Goal: Task Accomplishment & Management: Manage account settings

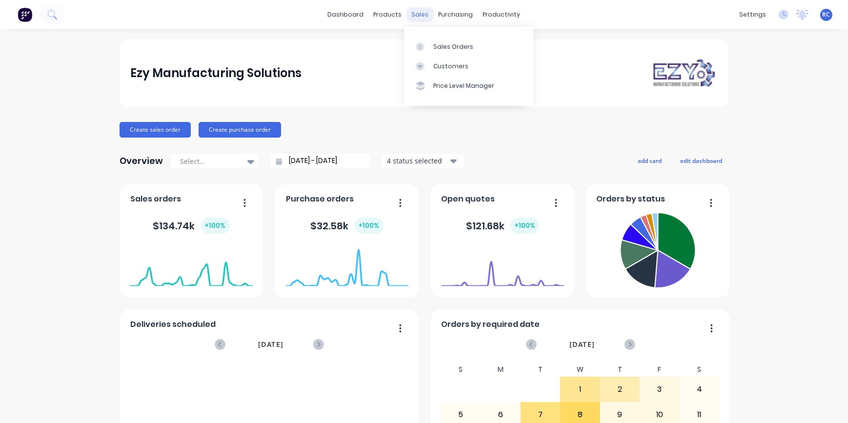
click at [414, 17] on div "sales" at bounding box center [420, 14] width 27 height 15
click at [435, 47] on div "Sales Orders" at bounding box center [453, 46] width 40 height 9
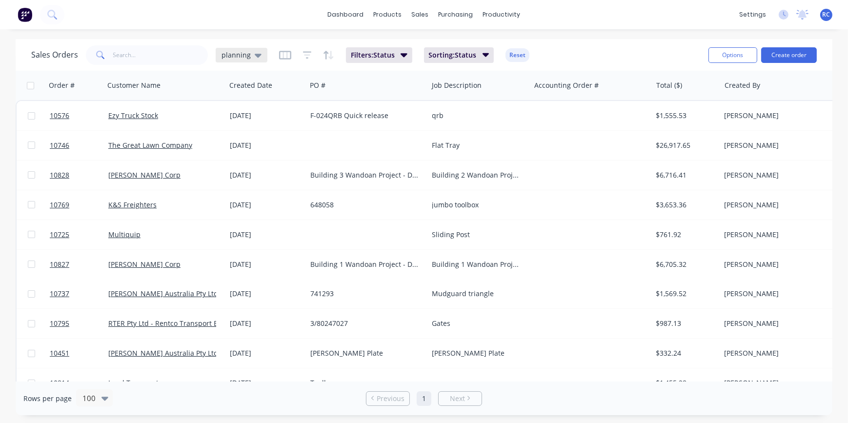
click at [244, 53] on span "planning" at bounding box center [236, 55] width 29 height 10
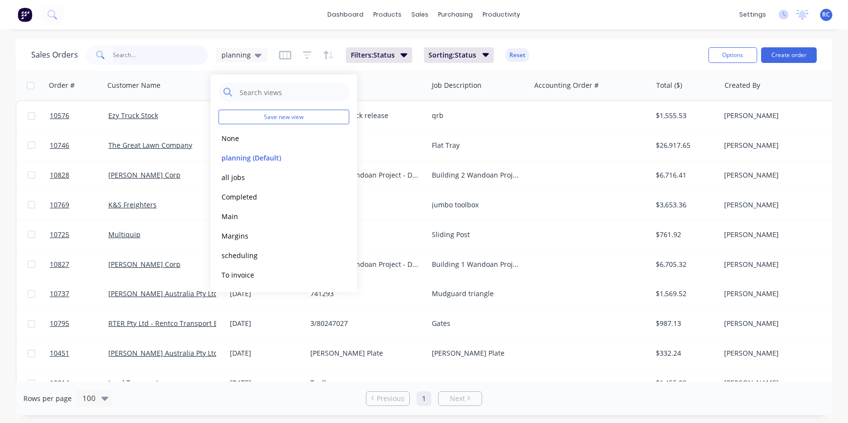
click at [152, 53] on input "text" at bounding box center [160, 55] width 95 height 20
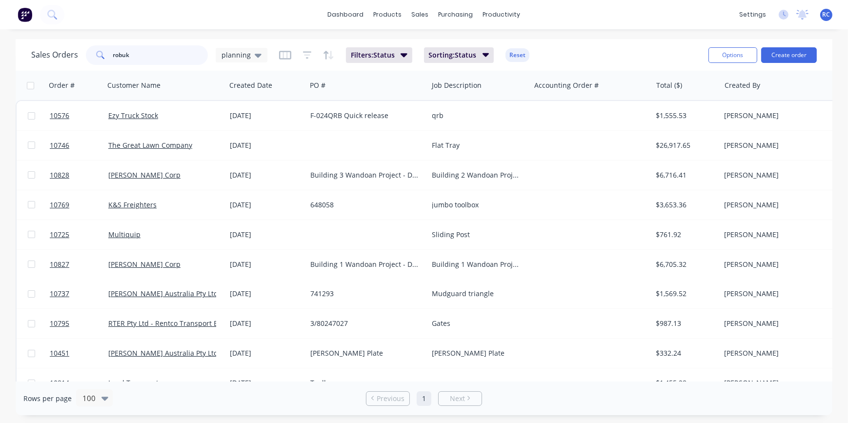
type input "robuk"
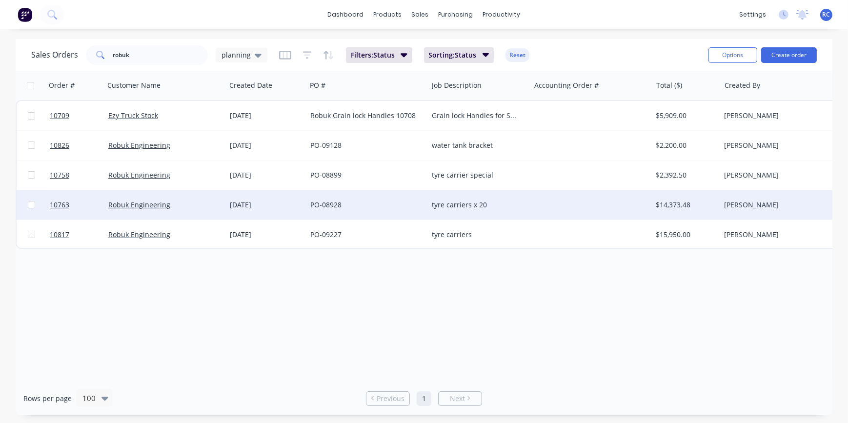
click at [190, 199] on div "Robuk Engineering" at bounding box center [165, 204] width 122 height 29
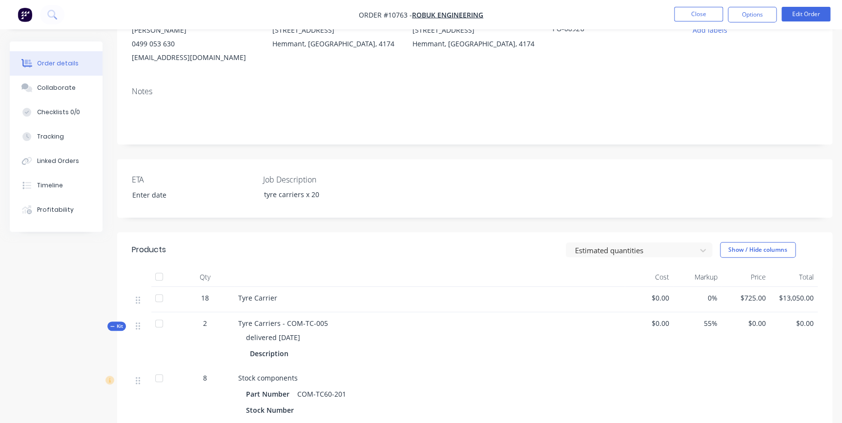
scroll to position [133, 0]
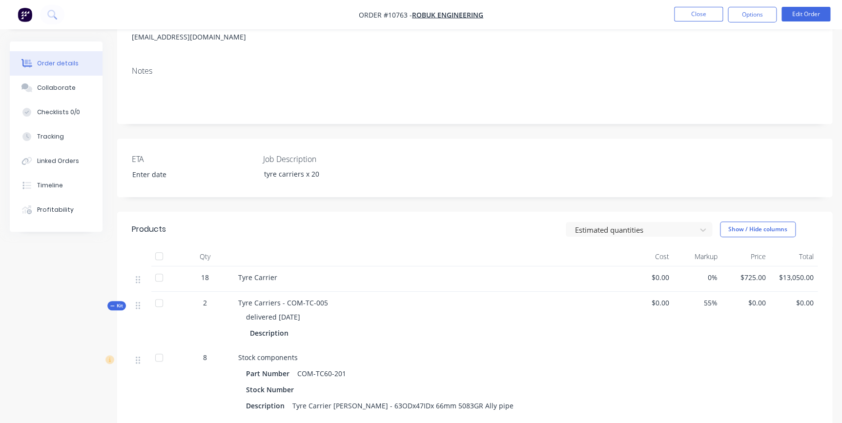
click at [114, 306] on icon "button" at bounding box center [112, 306] width 4 height 5
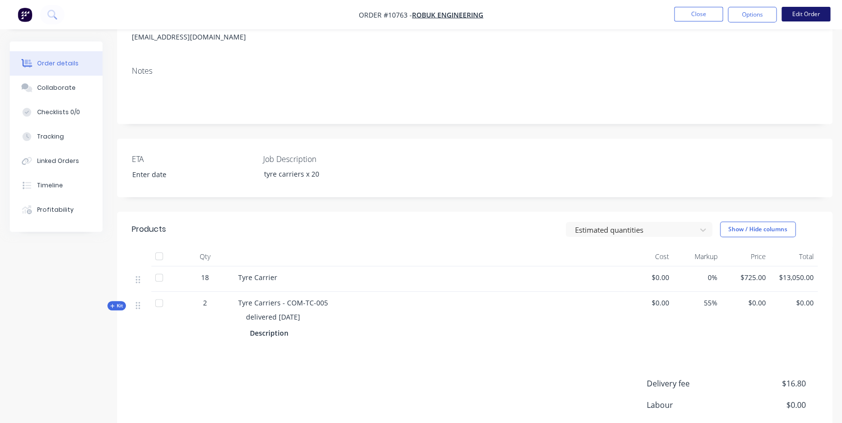
click at [809, 17] on button "Edit Order" at bounding box center [805, 14] width 49 height 15
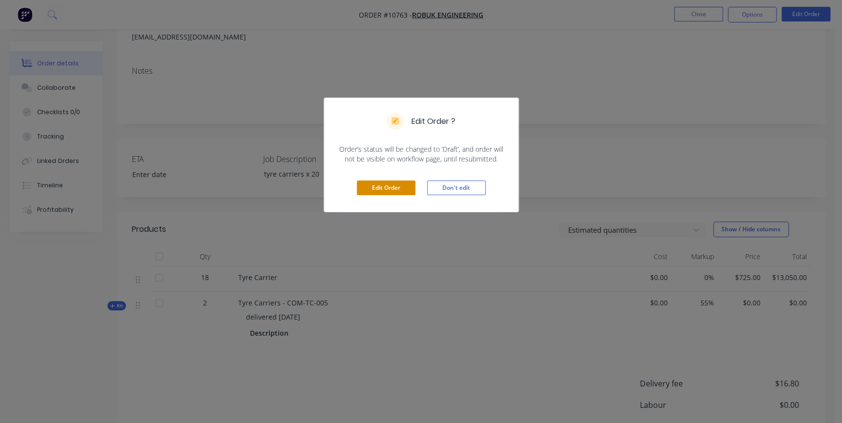
click at [386, 189] on button "Edit Order" at bounding box center [386, 188] width 59 height 15
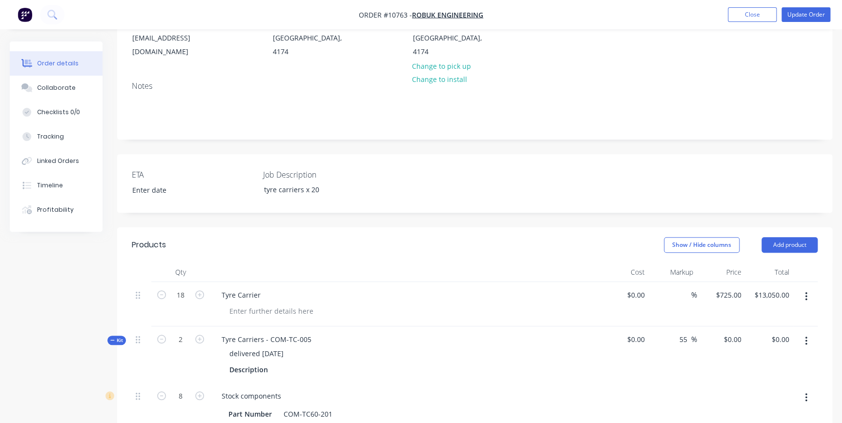
click at [108, 336] on button "Kit" at bounding box center [116, 340] width 19 height 9
drag, startPoint x: 314, startPoint y: 324, endPoint x: 211, endPoint y: 324, distance: 103.0
click at [211, 326] on div "Tyre Carriers - COM-TC-005 delivered [DATE] Description" at bounding box center [405, 354] width 390 height 57
copy div "Tyre Carriers - COM-TC-005"
click at [233, 389] on input "text" at bounding box center [319, 399] width 195 height 20
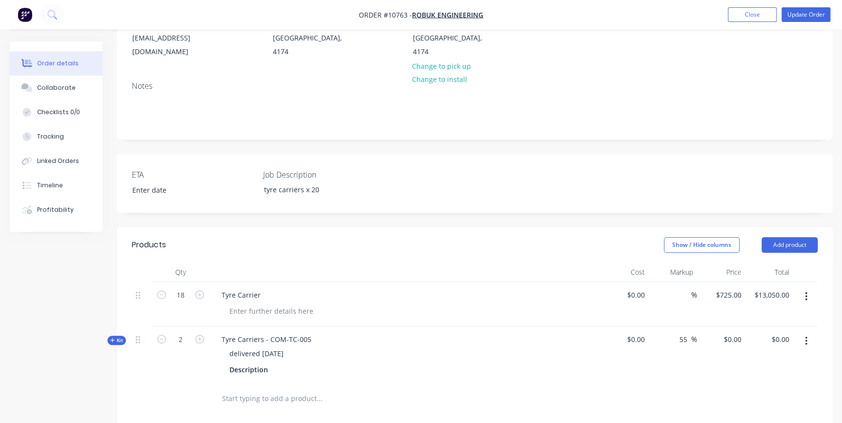
paste input "Tyre Carriers - COM-TC-005"
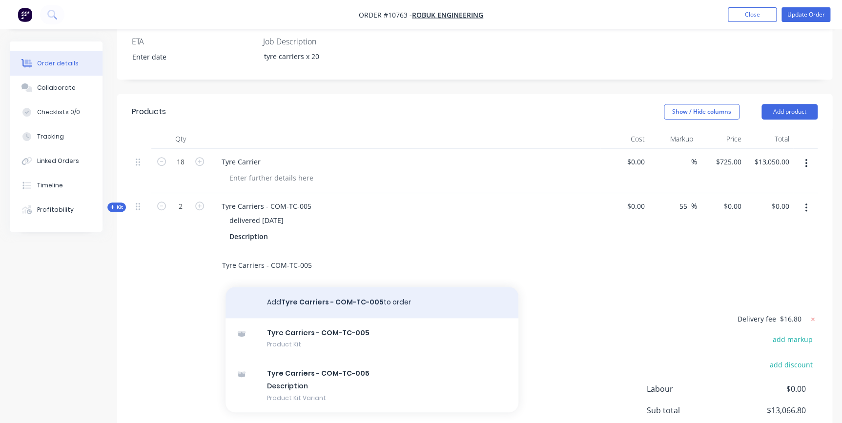
type input "Tyre Carriers - COM-TC-005"
click at [304, 292] on button "Add Tyre Carriers - COM-TC-005 to order" at bounding box center [371, 302] width 293 height 31
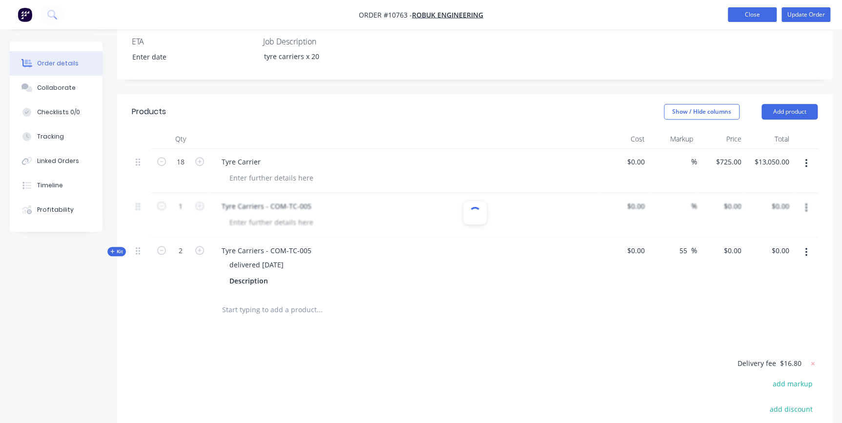
click at [769, 15] on button "Close" at bounding box center [752, 14] width 49 height 15
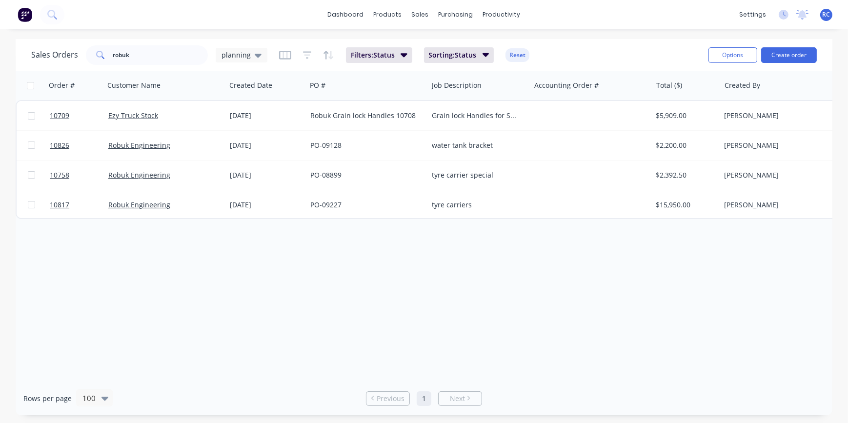
drag, startPoint x: 266, startPoint y: 203, endPoint x: 390, endPoint y: 266, distance: 139.0
click at [392, 268] on div "Order # Customer Name Created Date PO # Job Description Accounting Order # Tota…" at bounding box center [424, 226] width 817 height 311
click at [389, 265] on div "Order # Customer Name Created Date PO # Job Description Accounting Order # Tota…" at bounding box center [424, 226] width 817 height 311
click at [264, 60] on div "planning" at bounding box center [242, 55] width 52 height 15
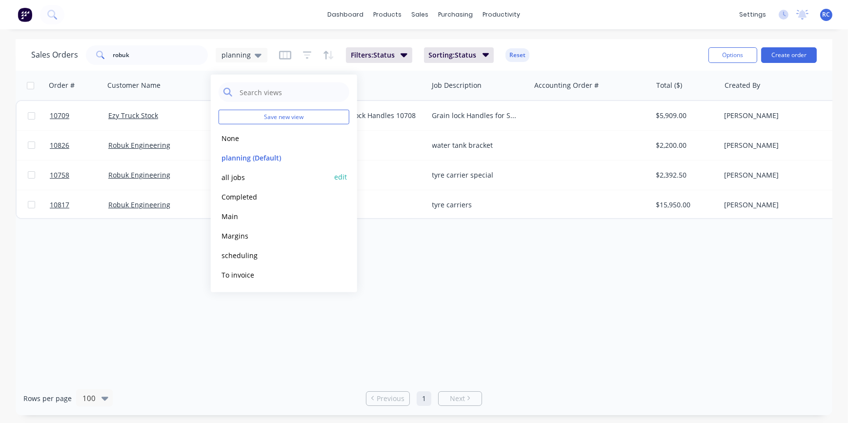
click at [236, 179] on button "all jobs" at bounding box center [274, 176] width 111 height 11
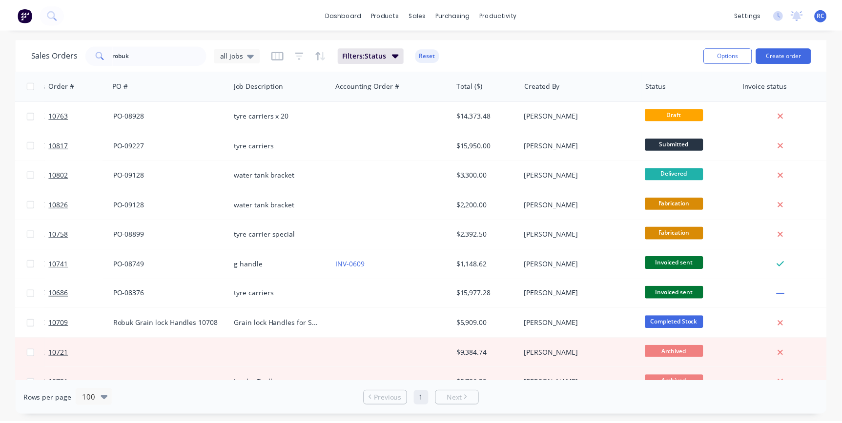
scroll to position [0, 207]
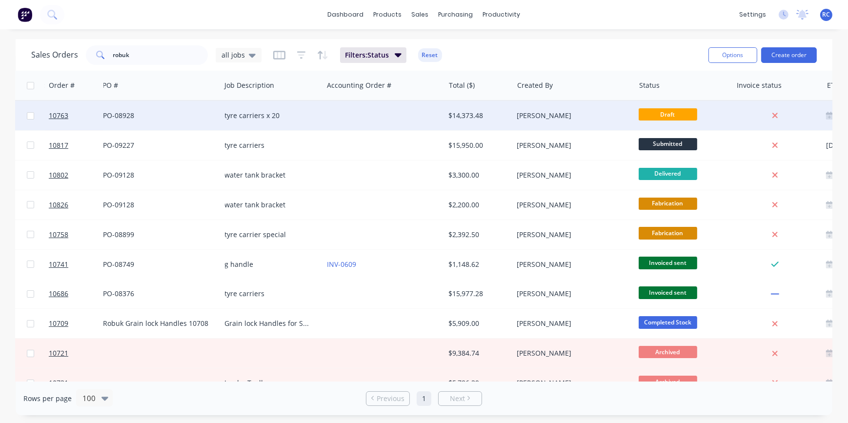
click at [532, 117] on div "[PERSON_NAME]" at bounding box center [571, 116] width 108 height 10
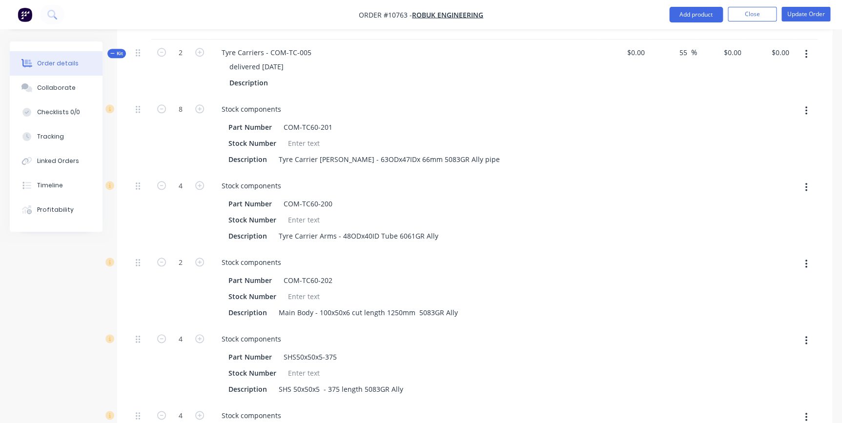
scroll to position [266, 0]
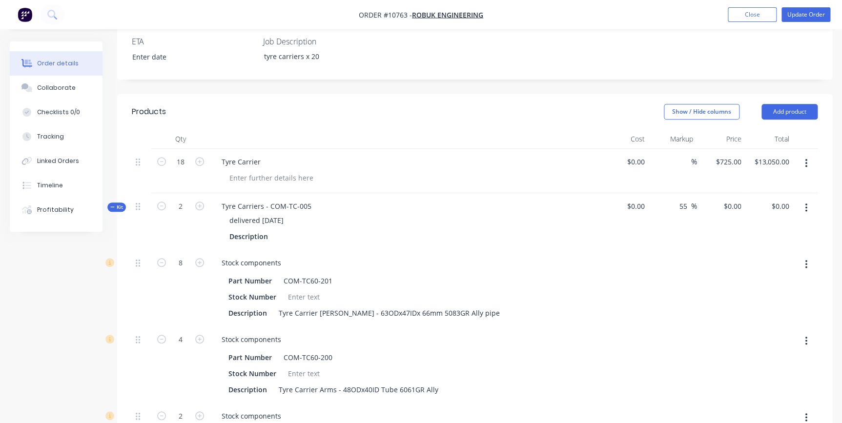
click at [112, 206] on icon "button" at bounding box center [112, 206] width 4 height 0
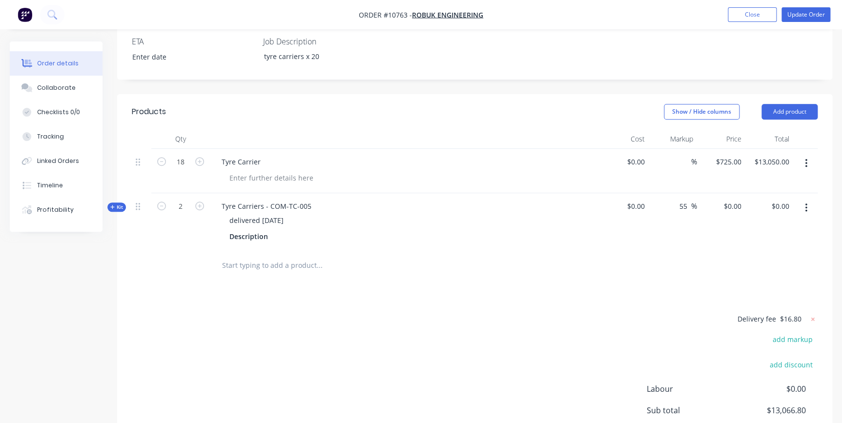
click at [807, 155] on button "button" at bounding box center [805, 164] width 23 height 18
click at [781, 202] on div "Duplicate" at bounding box center [770, 209] width 75 height 14
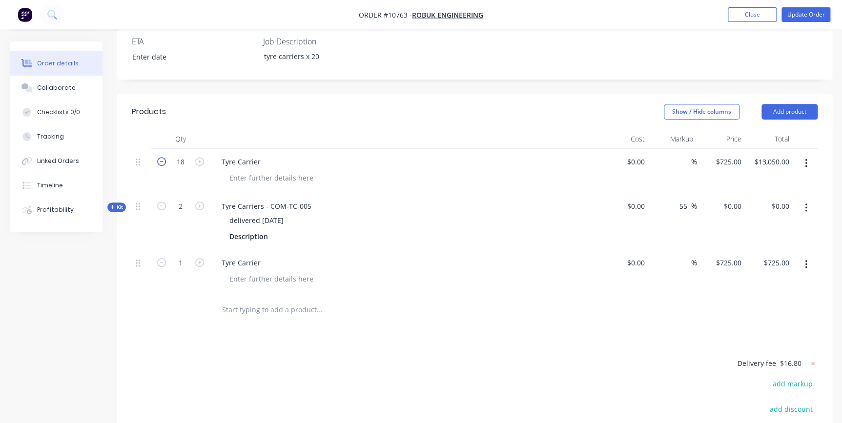
click at [161, 157] on icon "button" at bounding box center [161, 161] width 9 height 9
type input "17"
type input "$12,325.00"
click at [161, 157] on icon "button" at bounding box center [161, 161] width 9 height 9
type input "16"
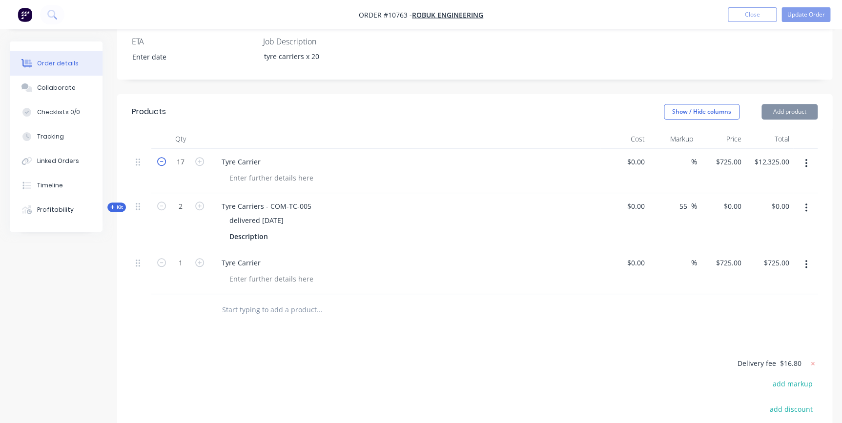
type input "$11,600.00"
click at [161, 157] on icon "button" at bounding box center [161, 161] width 9 height 9
type input "15"
type input "$10,875.00"
click at [203, 258] on icon "button" at bounding box center [199, 262] width 9 height 9
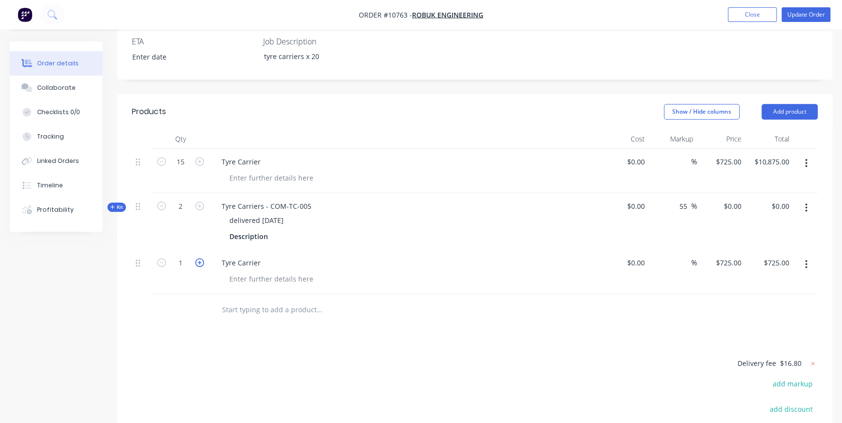
type input "2"
type input "$1,450.00"
click at [203, 258] on icon "button" at bounding box center [199, 262] width 9 height 9
type input "3"
type input "$2,175.00"
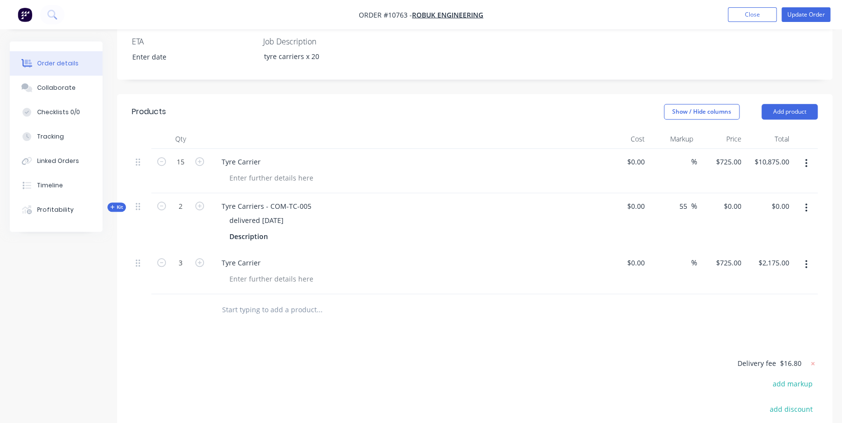
click at [272, 256] on div "Tyre Carrier" at bounding box center [405, 263] width 383 height 14
click at [263, 256] on div "Tyre Carrier" at bounding box center [241, 263] width 55 height 14
click at [256, 272] on div at bounding box center [272, 279] width 100 height 14
click at [255, 272] on div at bounding box center [272, 279] width 100 height 14
drag, startPoint x: 415, startPoint y: 319, endPoint x: 409, endPoint y: 317, distance: 5.7
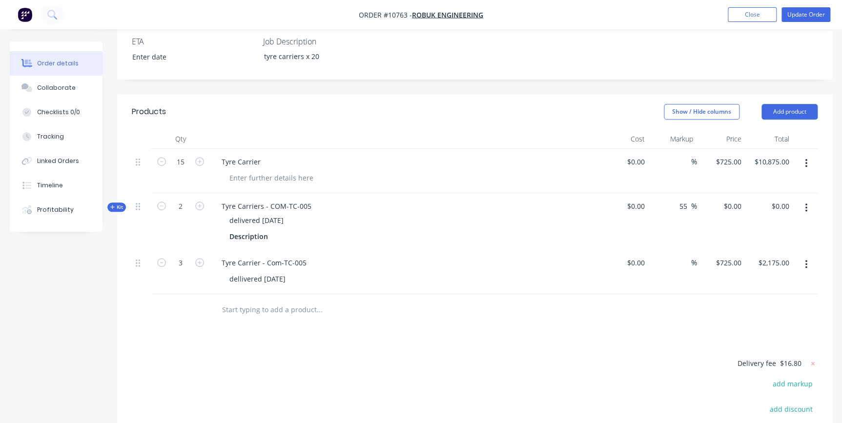
click at [414, 319] on div "Products Show / Hide columns Add product Qty Cost Markup Price Total 15 Tyre Ca…" at bounding box center [474, 324] width 715 height 461
click at [804, 19] on button "Update Order" at bounding box center [805, 14] width 49 height 15
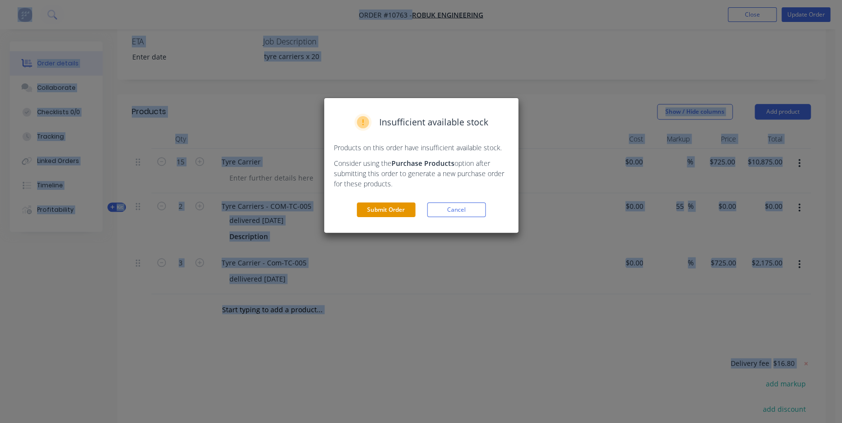
click at [396, 209] on button "Submit Order" at bounding box center [386, 210] width 59 height 15
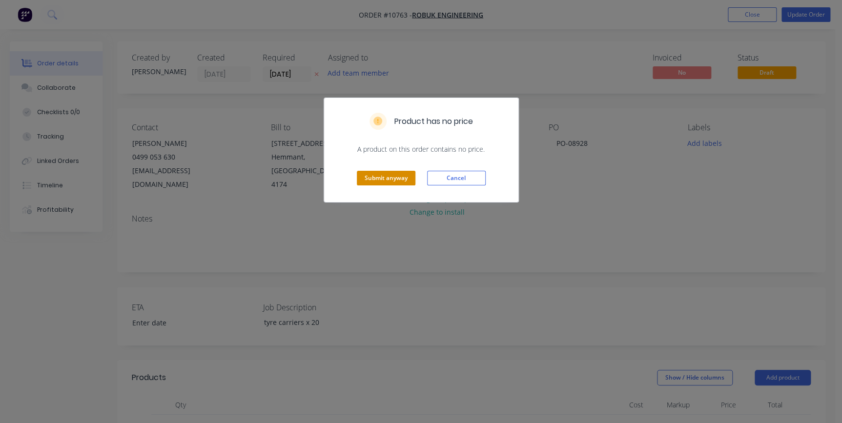
click at [395, 179] on button "Submit anyway" at bounding box center [386, 178] width 59 height 15
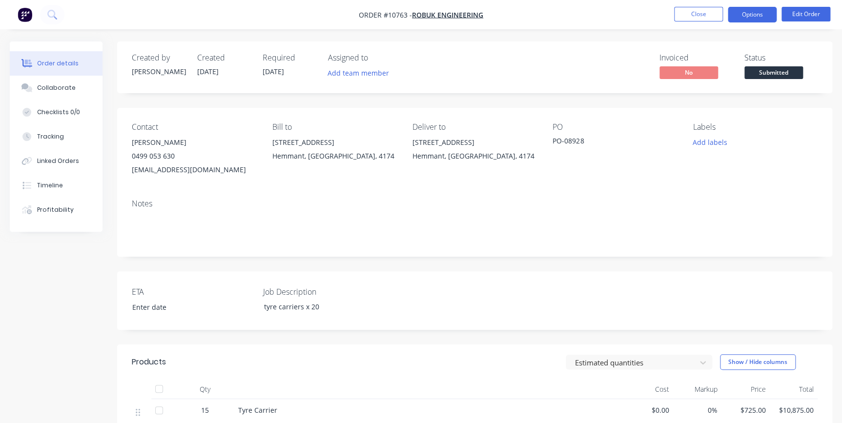
click at [753, 16] on button "Options" at bounding box center [752, 15] width 49 height 16
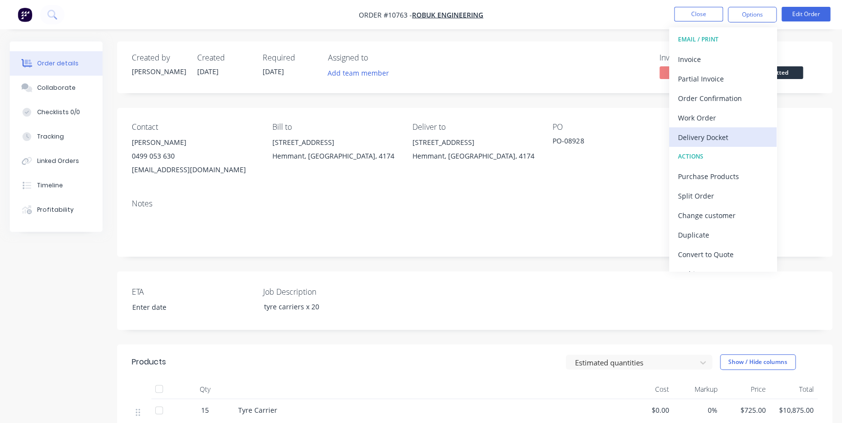
click at [711, 135] on div "Delivery Docket" at bounding box center [723, 137] width 90 height 14
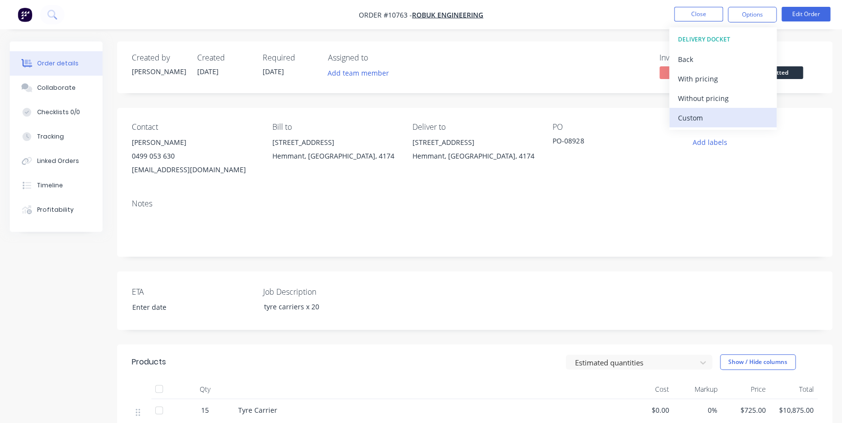
click at [703, 118] on div "Custom" at bounding box center [723, 118] width 90 height 14
click at [715, 98] on div "Without pricing" at bounding box center [723, 98] width 90 height 14
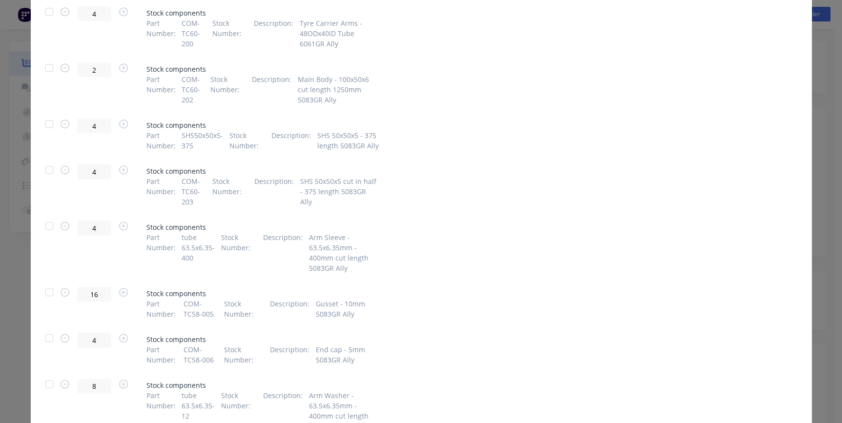
scroll to position [406, 0]
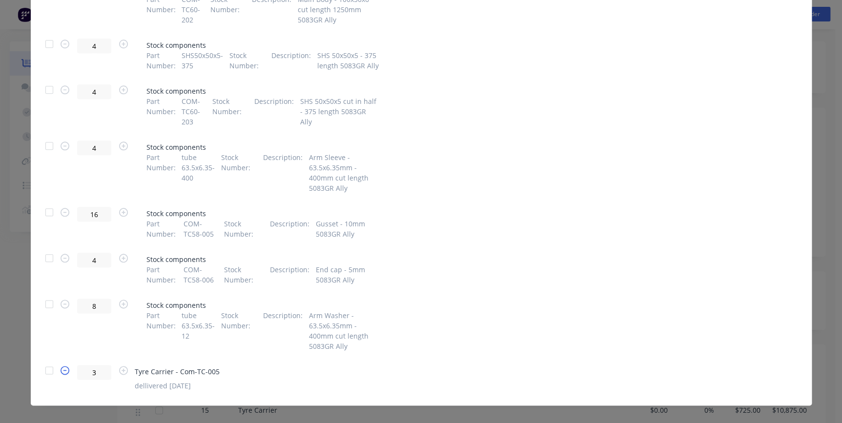
drag, startPoint x: 43, startPoint y: 361, endPoint x: 65, endPoint y: 365, distance: 21.9
click at [44, 361] on div at bounding box center [50, 371] width 20 height 20
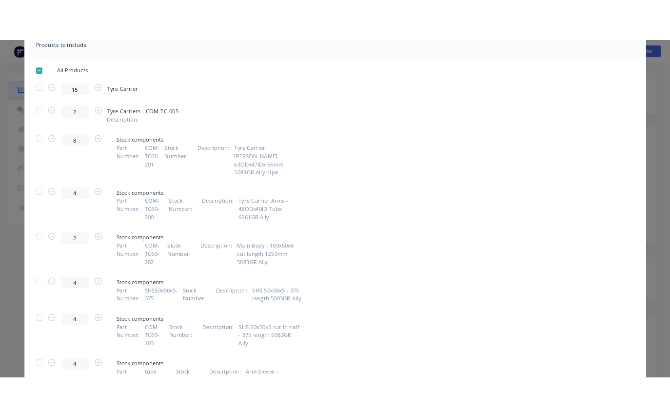
scroll to position [0, 0]
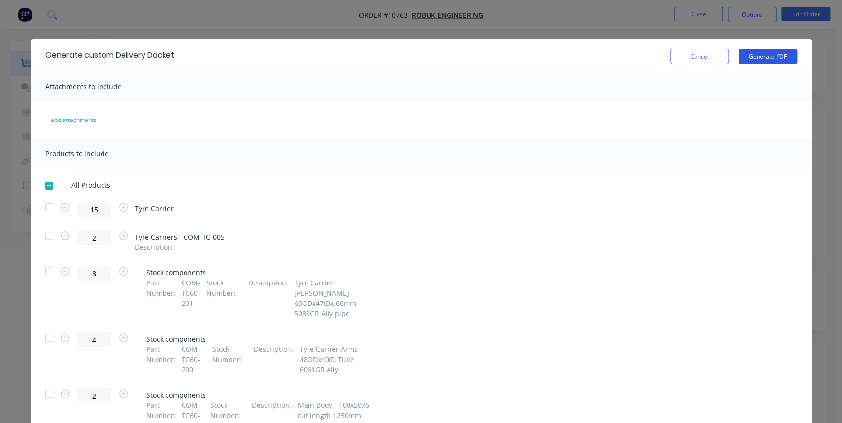
click at [766, 57] on button "Generate PDF" at bounding box center [767, 57] width 59 height 16
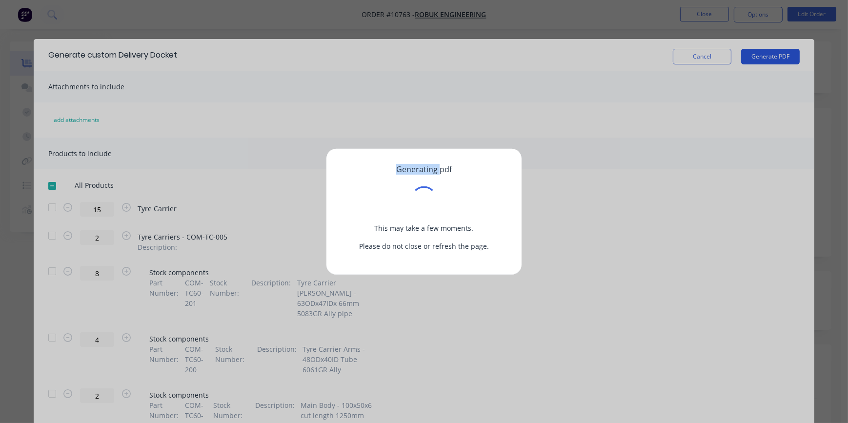
click at [766, 57] on div "Generating pdf This may take a few moments. Please do not close or refresh the …" at bounding box center [424, 211] width 848 height 423
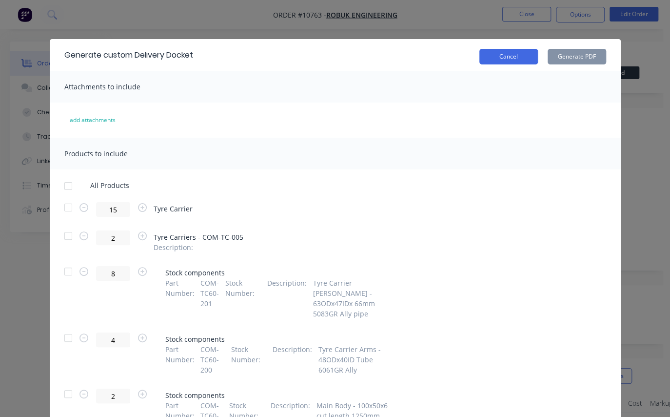
click at [507, 57] on button "Cancel" at bounding box center [509, 57] width 59 height 16
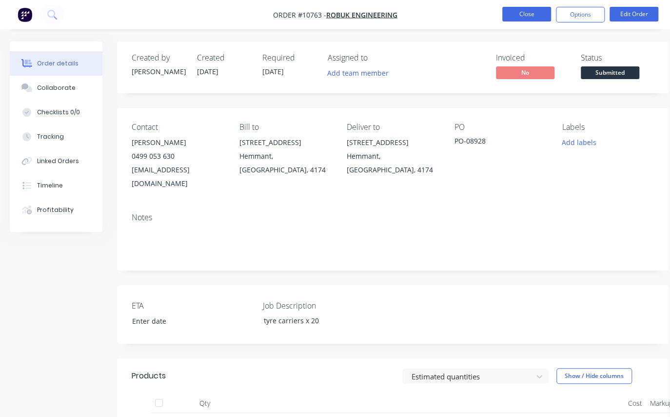
click at [532, 20] on button "Close" at bounding box center [527, 14] width 49 height 15
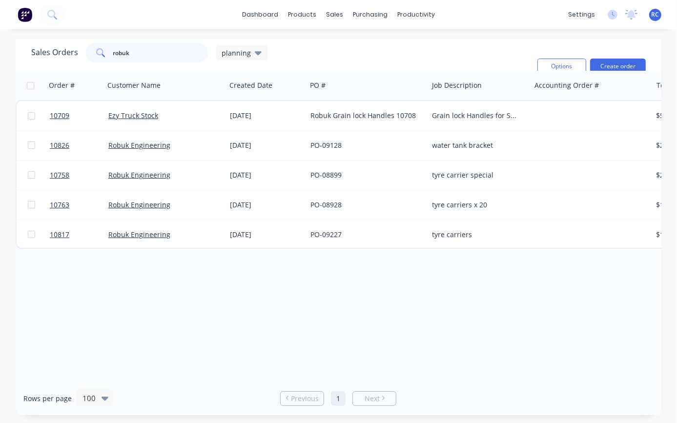
drag, startPoint x: 163, startPoint y: 55, endPoint x: 68, endPoint y: 58, distance: 94.7
click at [68, 58] on div "Sales Orders robuk planning" at bounding box center [149, 53] width 236 height 20
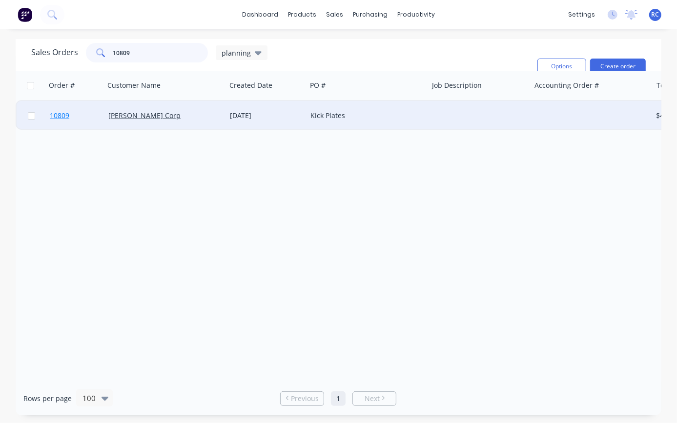
type input "10809"
click at [99, 112] on link "10809" at bounding box center [79, 115] width 59 height 29
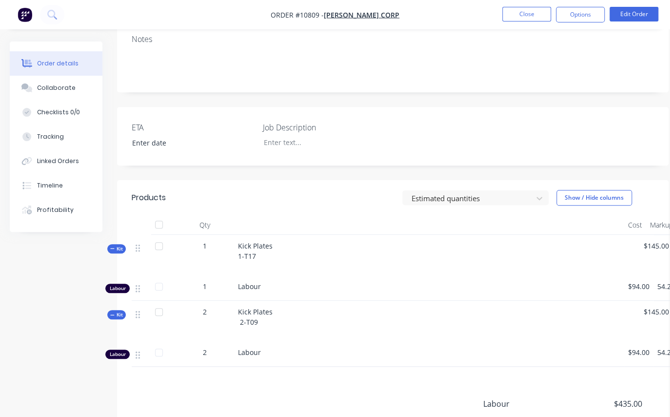
scroll to position [266, 0]
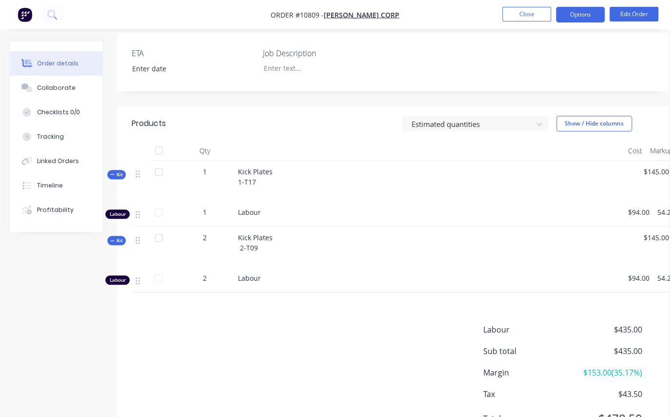
click at [572, 12] on button "Options" at bounding box center [580, 15] width 49 height 16
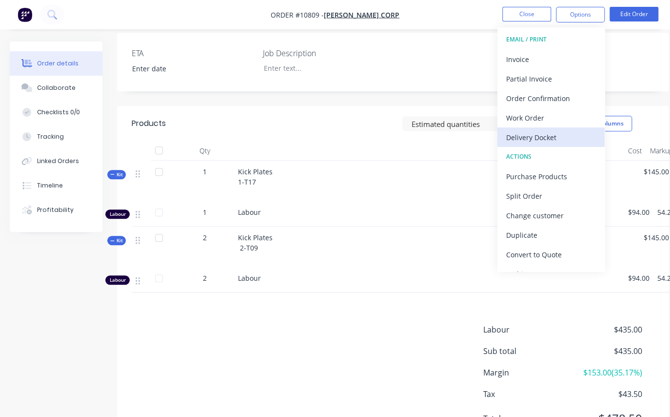
click at [561, 138] on div "Delivery Docket" at bounding box center [552, 137] width 90 height 14
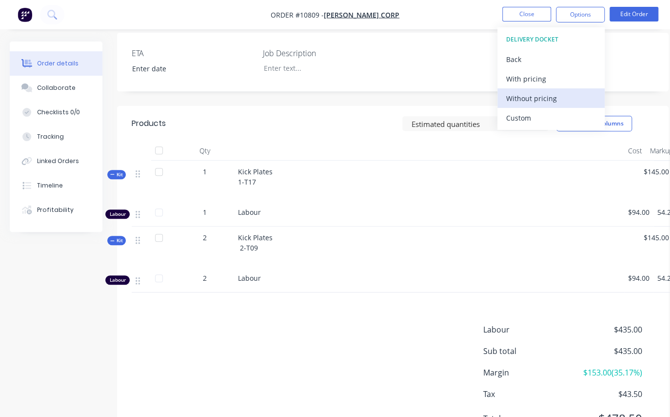
click at [543, 96] on div "Without pricing" at bounding box center [552, 98] width 90 height 14
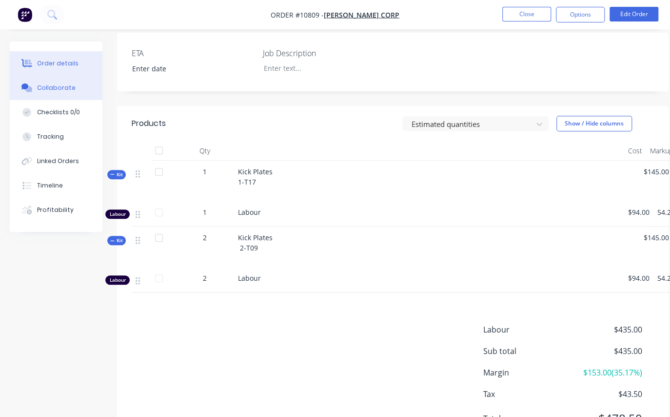
click at [60, 85] on div "Collaborate" at bounding box center [56, 87] width 39 height 9
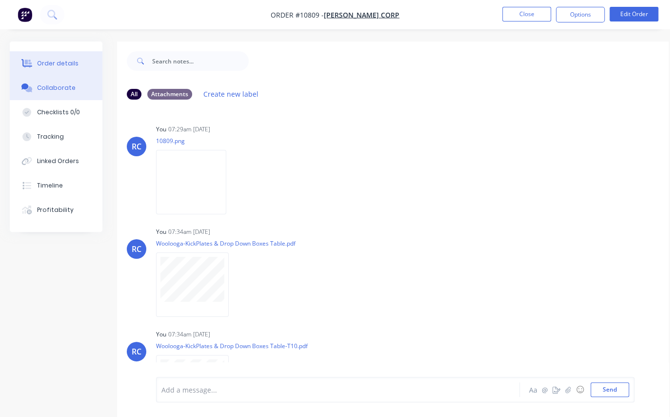
click at [52, 60] on div "Order details" at bounding box center [57, 63] width 41 height 9
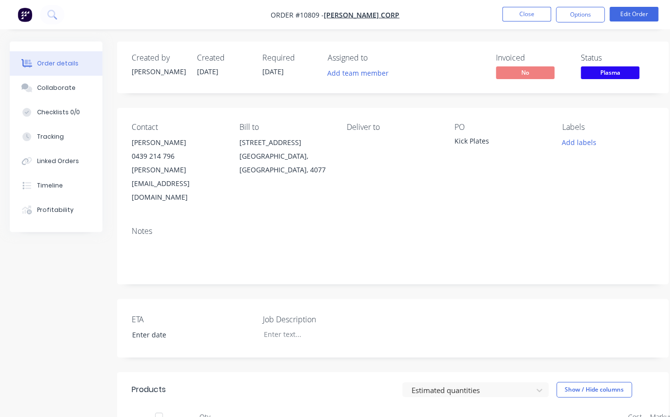
click at [638, 73] on span "Plasma" at bounding box center [610, 72] width 59 height 12
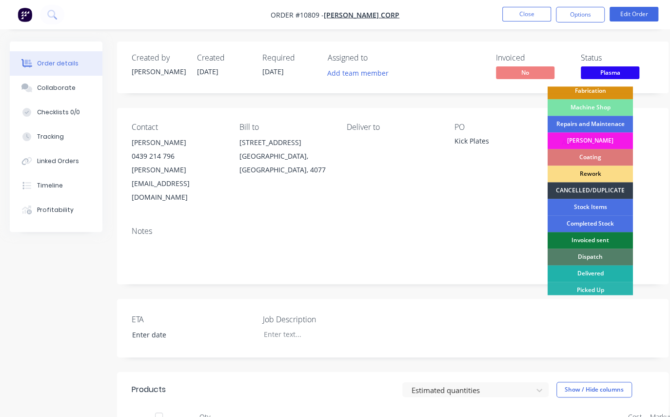
click at [601, 270] on div "Delivered" at bounding box center [590, 273] width 85 height 17
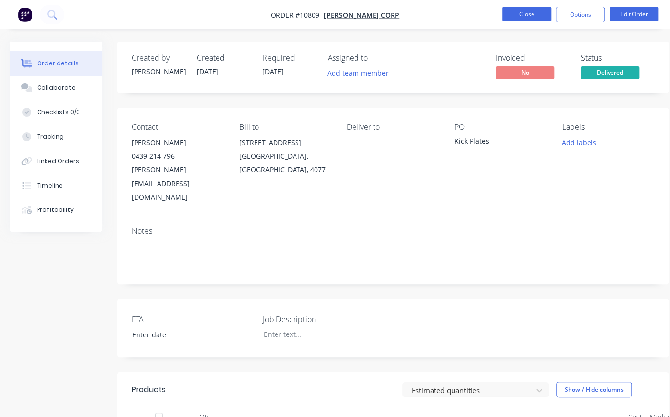
click at [534, 16] on button "Close" at bounding box center [527, 14] width 49 height 15
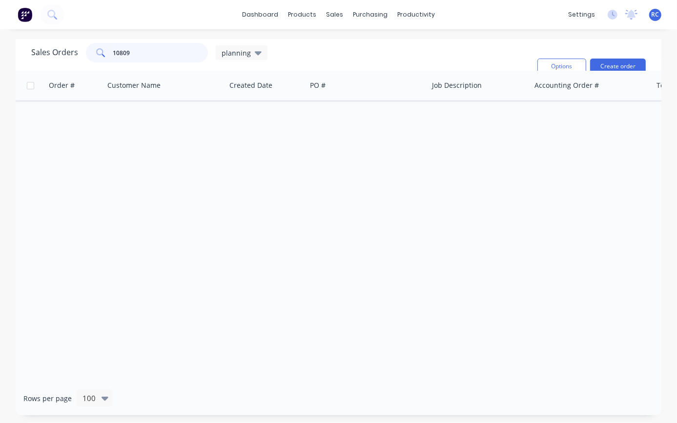
drag, startPoint x: 146, startPoint y: 59, endPoint x: 53, endPoint y: 56, distance: 93.7
click at [53, 56] on div "Sales Orders 10809 planning" at bounding box center [149, 53] width 236 height 20
click at [242, 48] on div "planning" at bounding box center [242, 52] width 52 height 15
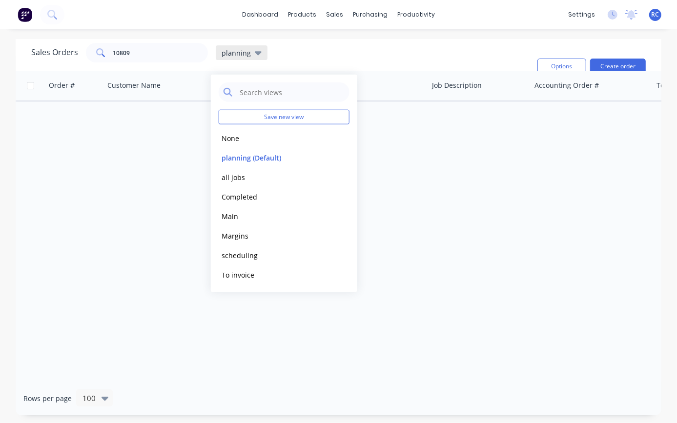
click at [242, 58] on span "planning" at bounding box center [236, 53] width 29 height 10
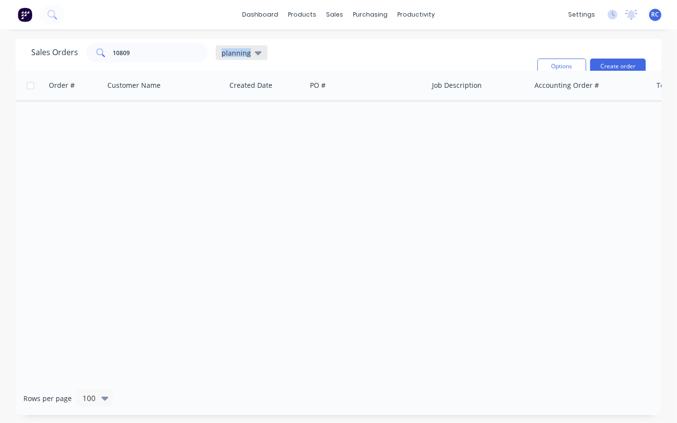
click at [242, 58] on span "planning" at bounding box center [236, 53] width 29 height 10
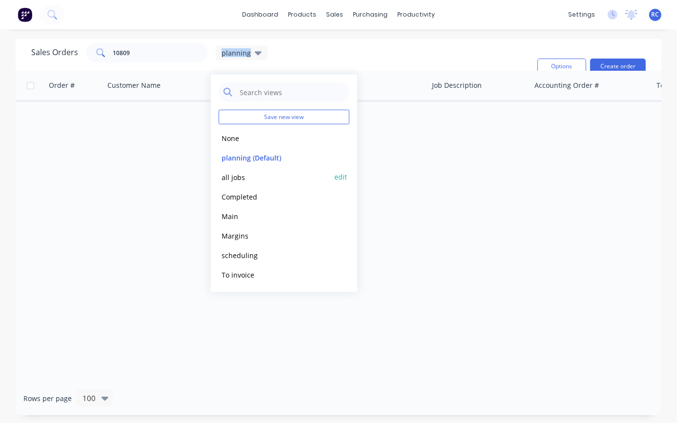
click at [243, 175] on button "all jobs" at bounding box center [274, 176] width 111 height 11
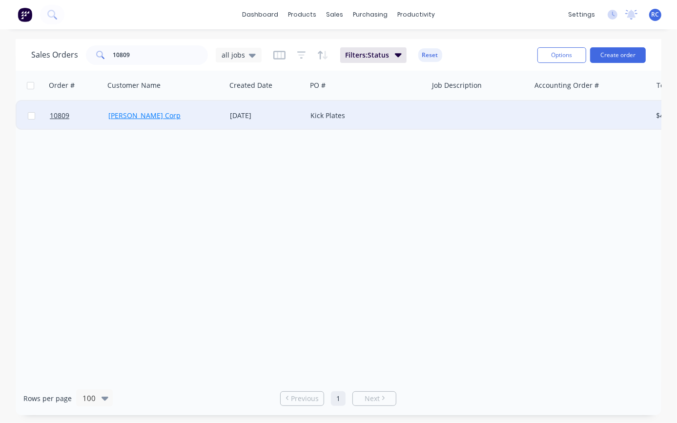
click at [119, 119] on link "[PERSON_NAME] Corp" at bounding box center [144, 115] width 72 height 9
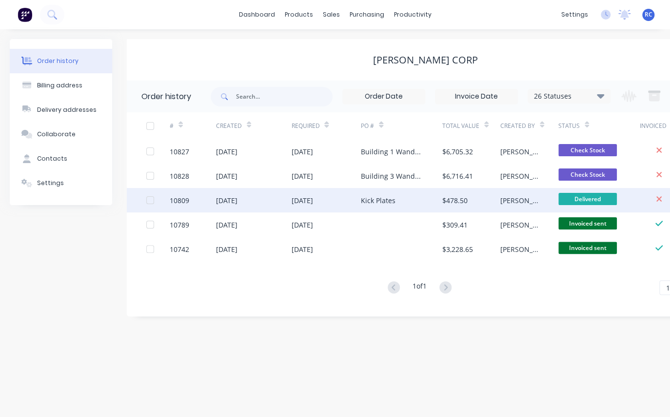
click at [180, 201] on div "10809" at bounding box center [180, 200] width 20 height 10
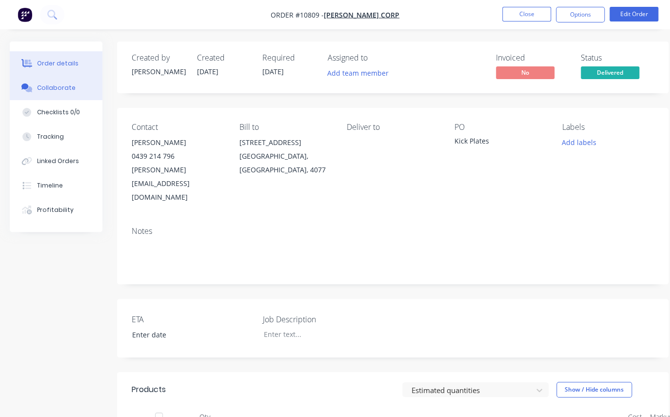
click at [41, 87] on div "Collaborate" at bounding box center [56, 87] width 39 height 9
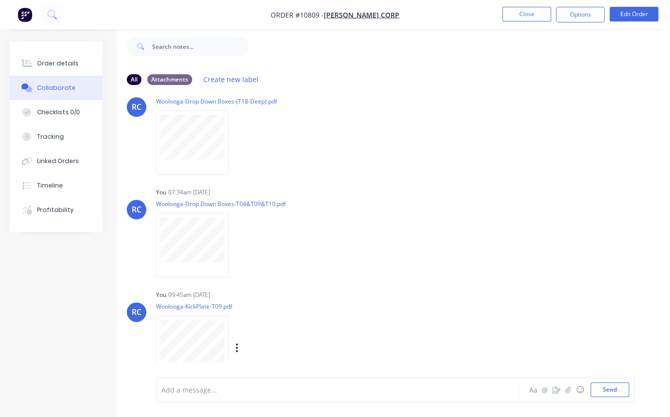
scroll to position [552, 0]
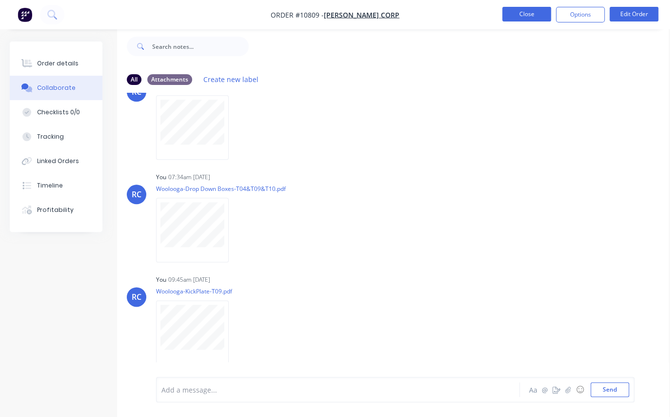
click at [523, 14] on button "Close" at bounding box center [527, 14] width 49 height 15
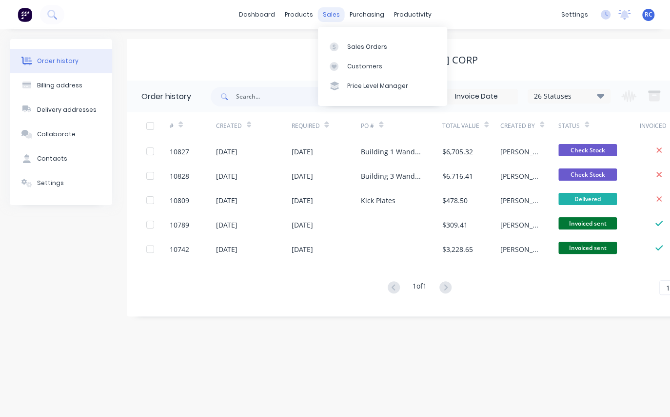
click at [328, 13] on div "sales" at bounding box center [331, 14] width 27 height 15
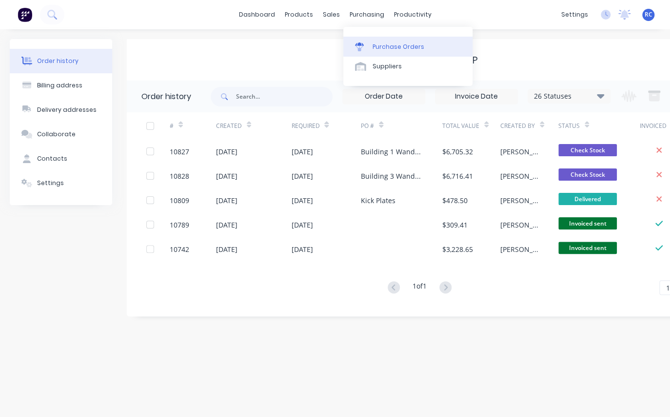
click at [365, 41] on link "Purchase Orders" at bounding box center [408, 47] width 129 height 20
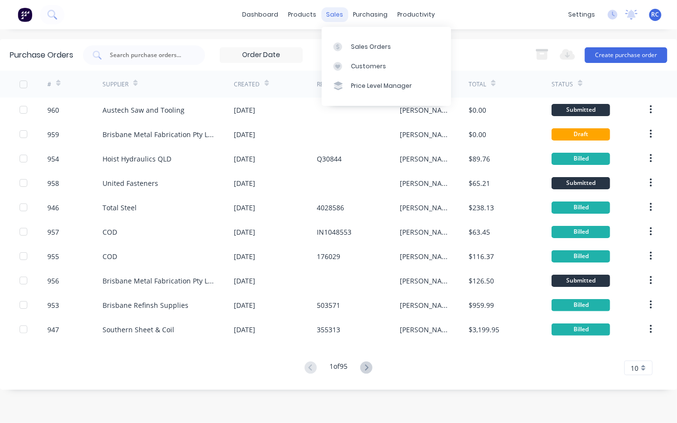
click at [330, 16] on div "sales" at bounding box center [334, 14] width 27 height 15
click at [343, 46] on div at bounding box center [340, 46] width 15 height 9
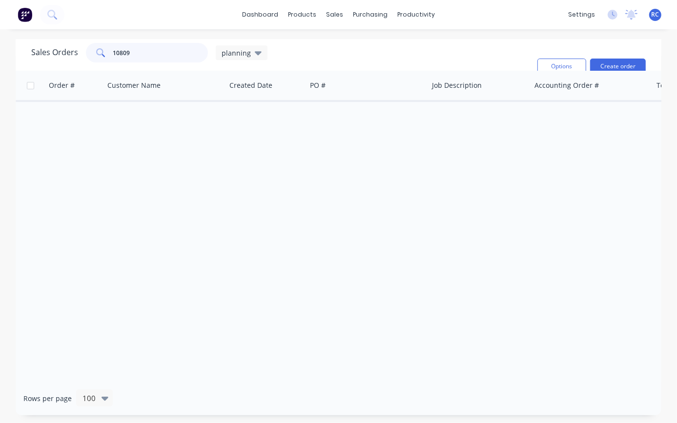
drag, startPoint x: 132, startPoint y: 53, endPoint x: 79, endPoint y: 54, distance: 52.7
click at [79, 54] on div "Sales Orders 10809 planning" at bounding box center [149, 53] width 236 height 20
type input "art"
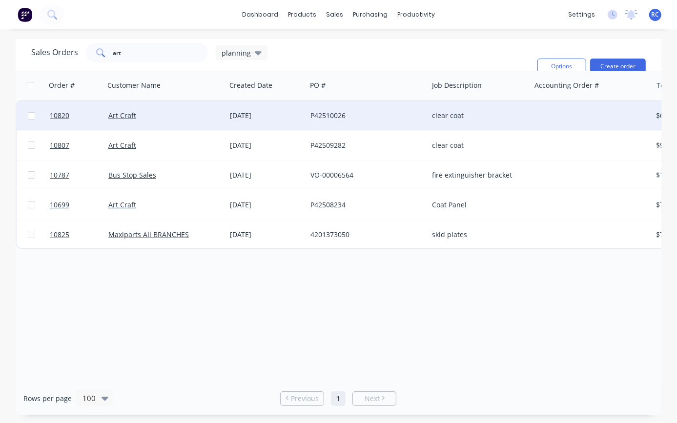
click at [374, 116] on div "P42510026" at bounding box center [364, 116] width 108 height 10
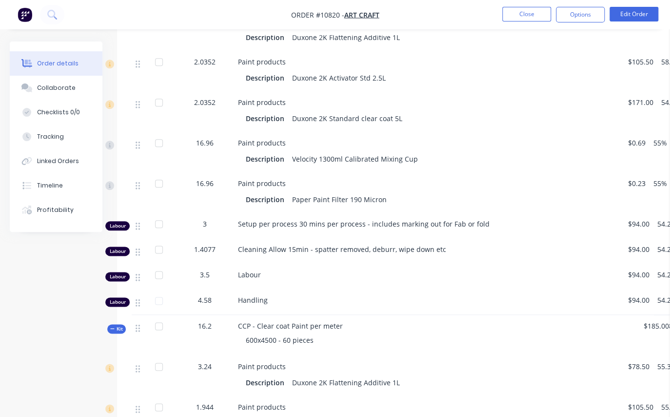
scroll to position [62, 0]
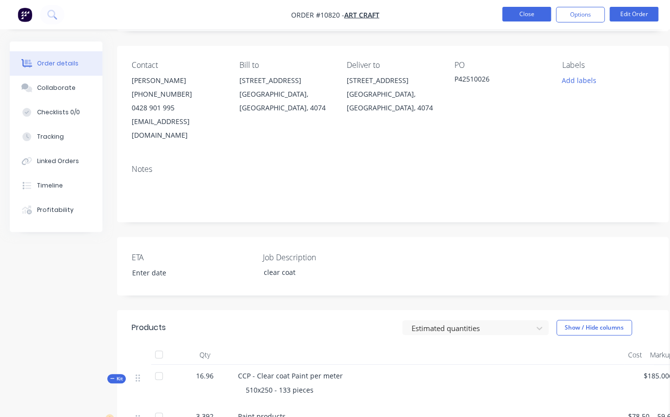
click at [530, 16] on button "Close" at bounding box center [527, 14] width 49 height 15
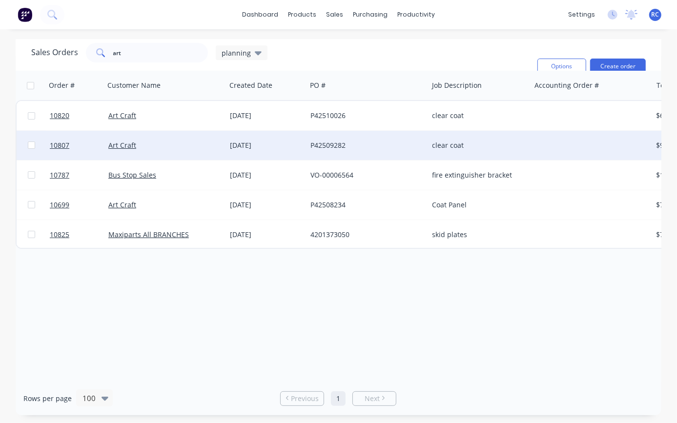
click at [323, 153] on div "P42509282" at bounding box center [367, 145] width 122 height 29
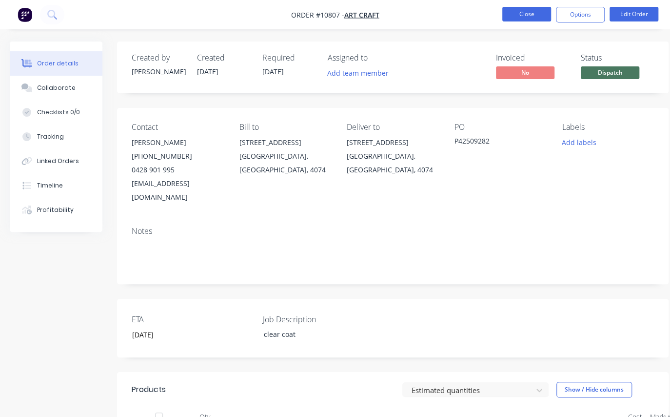
click at [529, 18] on button "Close" at bounding box center [527, 14] width 49 height 15
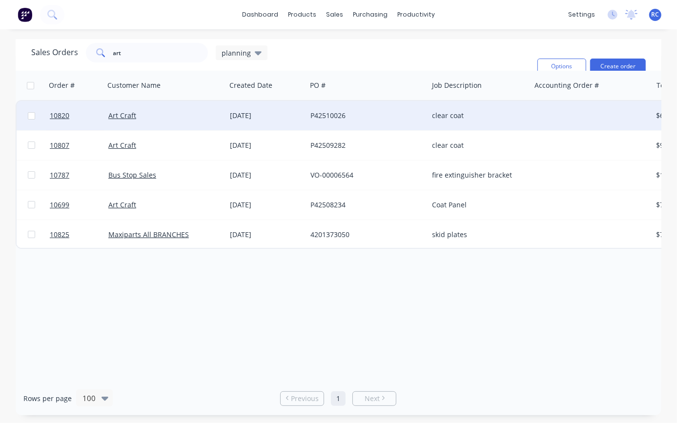
click at [253, 119] on div "[DATE]" at bounding box center [266, 116] width 73 height 10
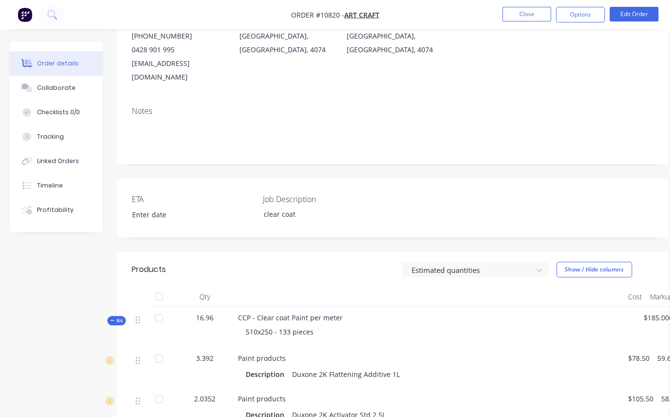
scroll to position [133, 0]
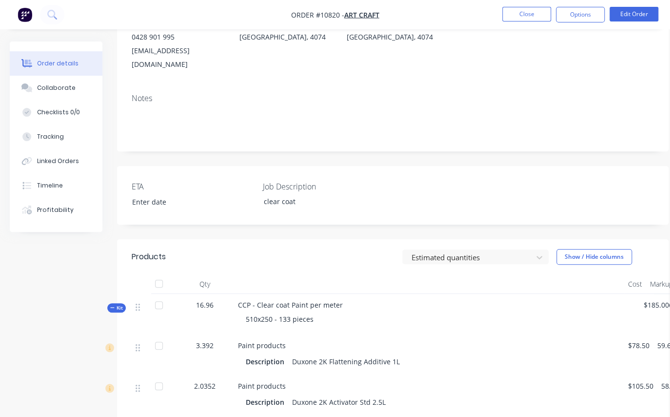
click at [110, 305] on icon "button" at bounding box center [112, 307] width 4 height 5
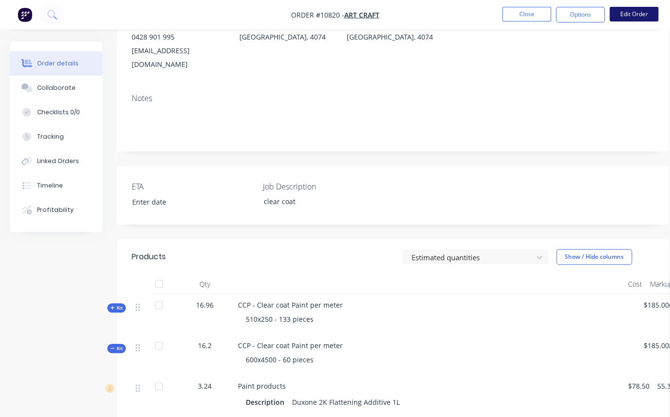
click at [633, 13] on button "Edit Order" at bounding box center [634, 14] width 49 height 15
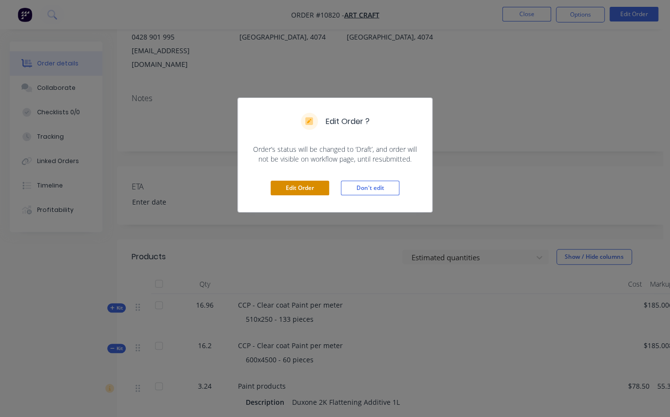
click at [309, 190] on button "Edit Order" at bounding box center [300, 188] width 59 height 15
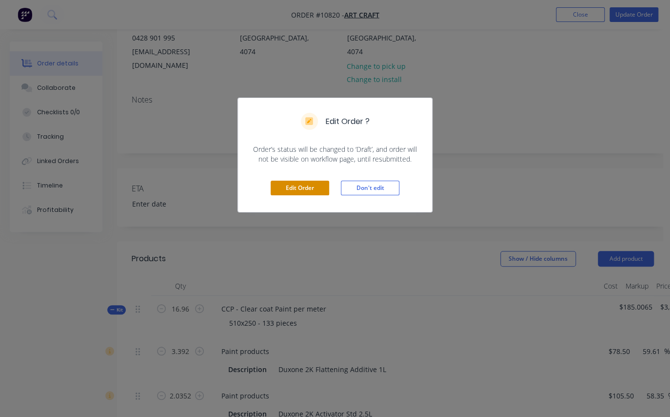
click at [316, 187] on button "Edit Order" at bounding box center [300, 188] width 59 height 15
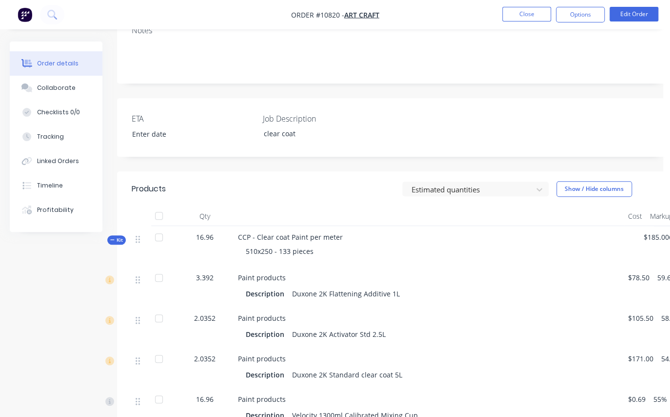
scroll to position [140, 0]
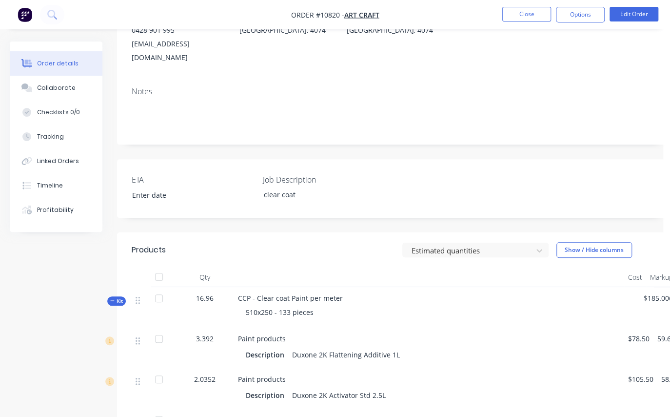
click at [117, 297] on span "Kit" at bounding box center [116, 300] width 13 height 7
click at [273, 348] on span "600x4500 - 60 pieces" at bounding box center [280, 352] width 68 height 9
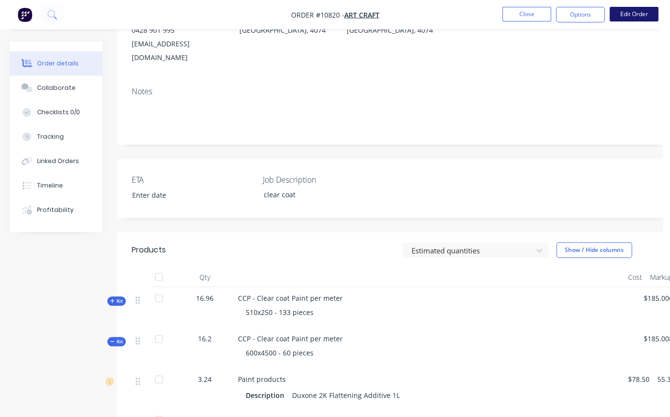
click at [633, 20] on button "Edit Order" at bounding box center [634, 14] width 49 height 15
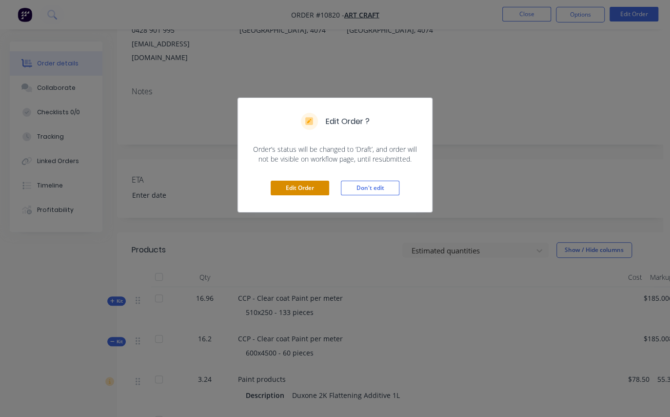
click at [307, 187] on button "Edit Order" at bounding box center [300, 188] width 59 height 15
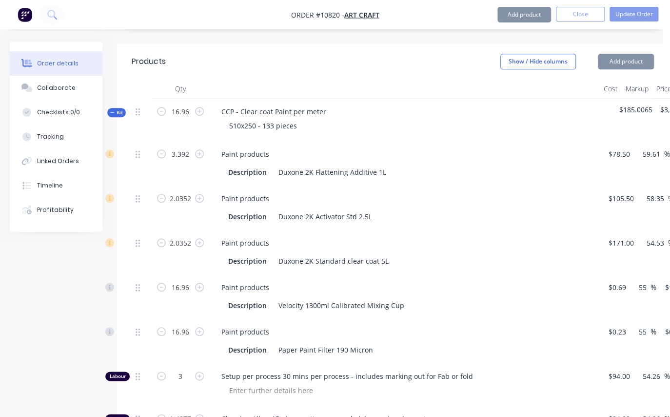
scroll to position [672, 0]
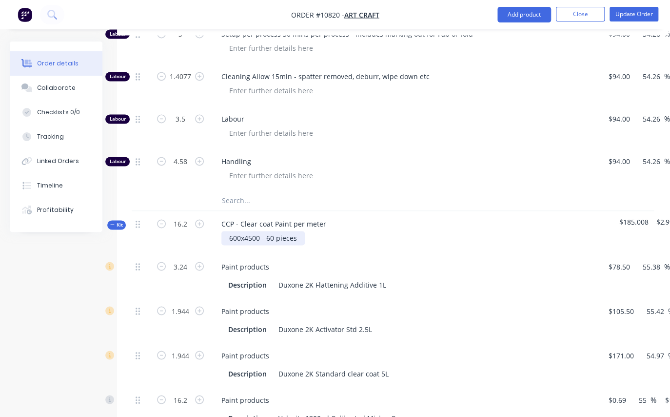
click at [254, 231] on div "600x4500 - 60 pieces" at bounding box center [263, 238] width 83 height 14
click at [395, 212] on div "CCP - Clear coat Paint per meter 600x450 - 60 pieces" at bounding box center [405, 232] width 390 height 42
drag, startPoint x: 112, startPoint y: 209, endPoint x: 111, endPoint y: 195, distance: 14.2
click at [111, 224] on icon "button" at bounding box center [112, 224] width 4 height 0
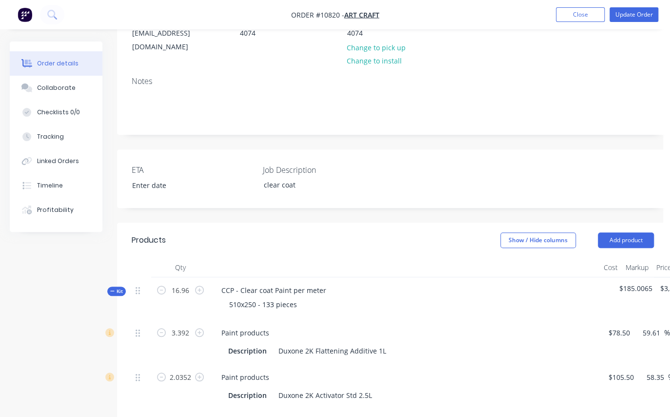
scroll to position [273, 0]
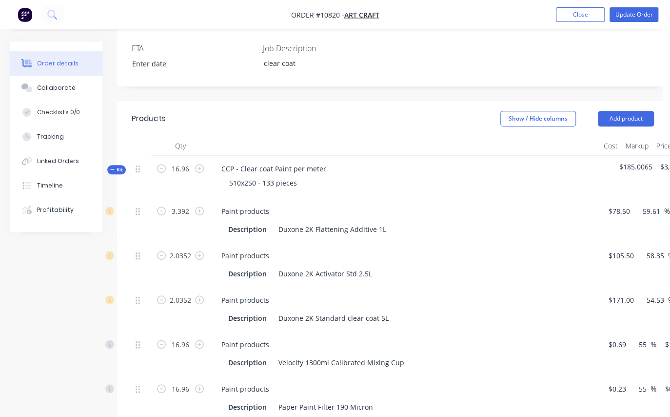
click at [107, 151] on div "Order details Collaborate Checklists 0/0 Tracking Linked Orders Timeline Profit…" at bounding box center [63, 136] width 107 height 190
click at [121, 166] on span "Kit" at bounding box center [116, 169] width 13 height 7
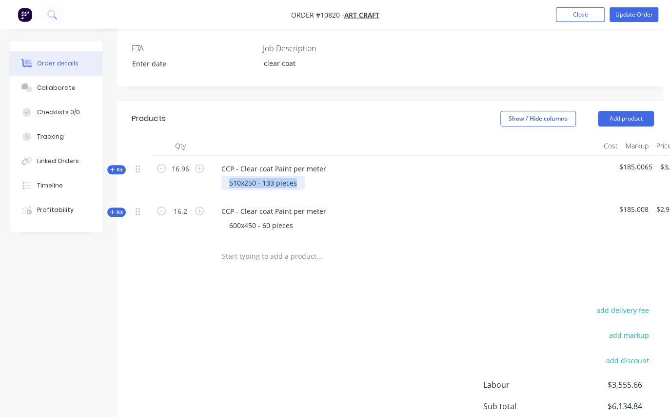
drag, startPoint x: 298, startPoint y: 165, endPoint x: 226, endPoint y: 165, distance: 72.2
click at [226, 176] on div "510x250 - 133 pieces" at bounding box center [263, 183] width 83 height 14
copy div "510x250 - 133 pieces"
click at [266, 246] on input "text" at bounding box center [319, 256] width 195 height 20
drag, startPoint x: 306, startPoint y: 156, endPoint x: 219, endPoint y: 155, distance: 87.4
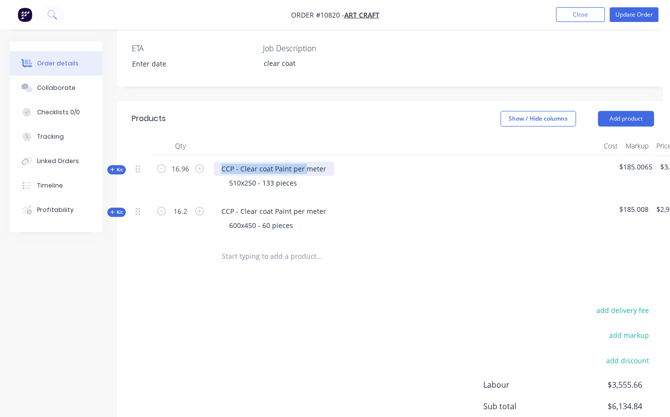
click at [219, 162] on div "CCP - Clear coat Paint per meter" at bounding box center [274, 169] width 121 height 14
click at [243, 246] on input "text" at bounding box center [319, 256] width 195 height 20
type input "Part delivery"
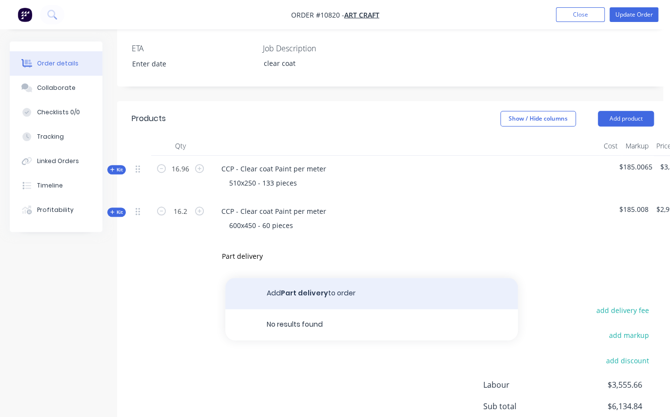
click at [332, 278] on button "Add Part delivery to order" at bounding box center [371, 293] width 293 height 31
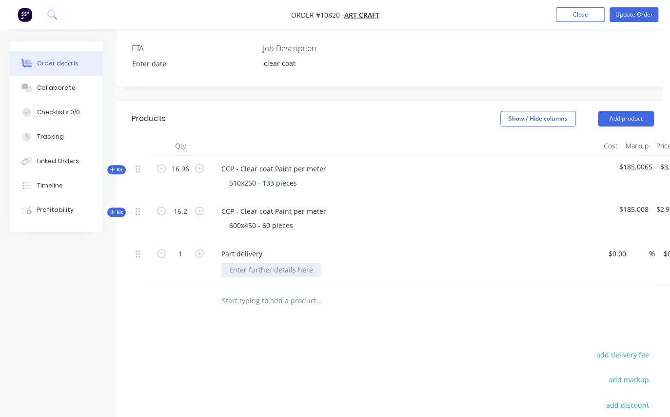
click at [242, 263] on div at bounding box center [272, 270] width 100 height 14
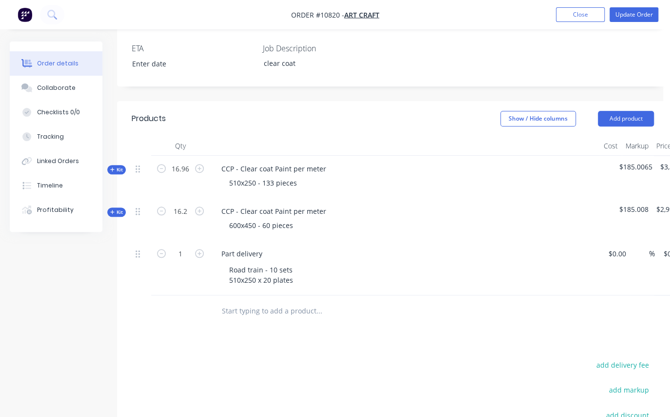
click at [472, 264] on div "Road train - 10 sets 510x250 x 20 plates" at bounding box center [409, 275] width 375 height 24
click at [633, 14] on button "Update Order" at bounding box center [634, 14] width 49 height 15
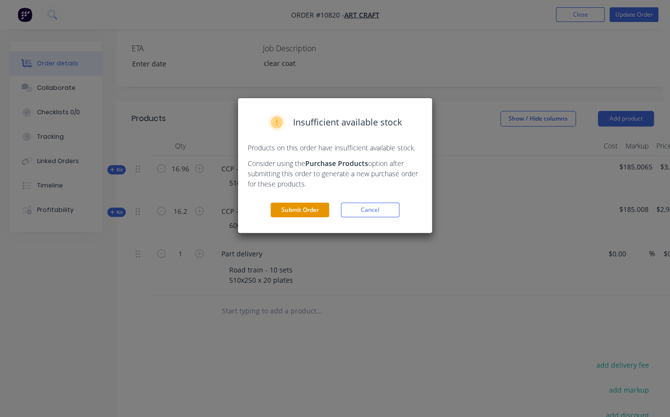
click at [302, 206] on button "Submit Order" at bounding box center [300, 210] width 59 height 15
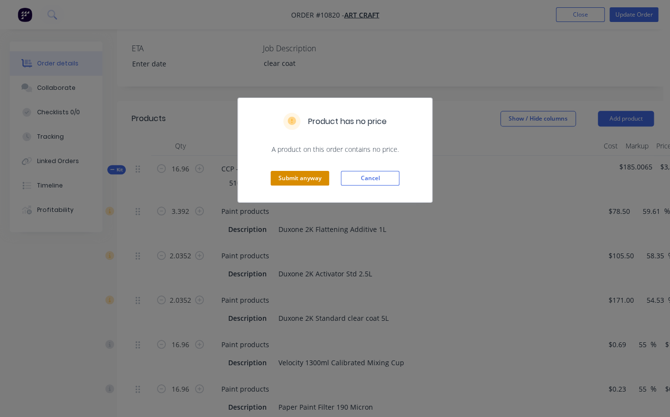
click at [298, 178] on button "Submit anyway" at bounding box center [300, 178] width 59 height 15
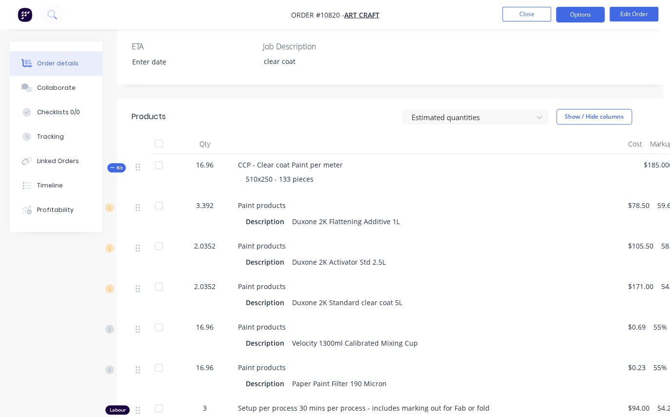
click at [577, 14] on button "Options" at bounding box center [580, 15] width 49 height 16
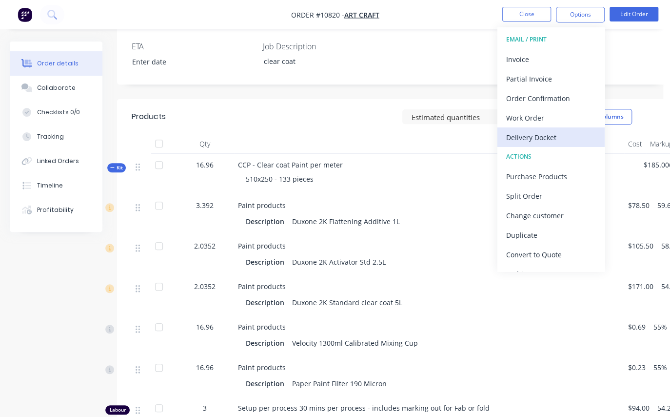
click at [543, 136] on div "Delivery Docket" at bounding box center [552, 137] width 90 height 14
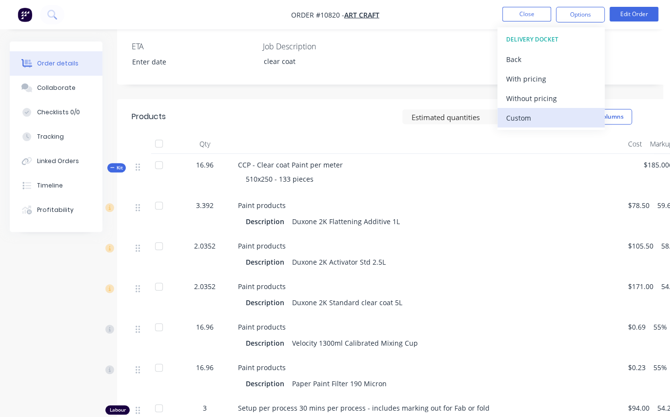
click at [538, 111] on div "Custom" at bounding box center [552, 118] width 90 height 14
click at [533, 97] on div "Without pricing" at bounding box center [552, 98] width 90 height 14
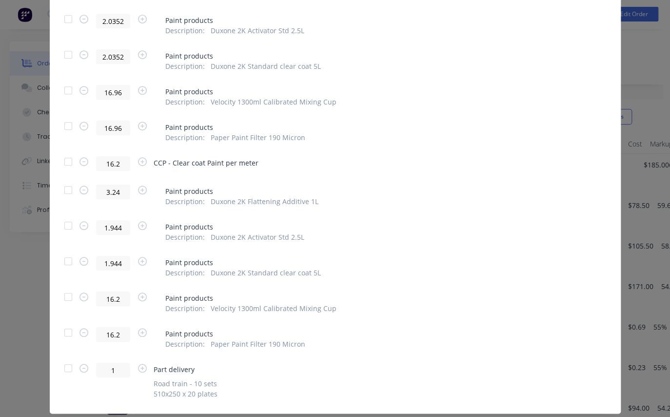
scroll to position [322, 0]
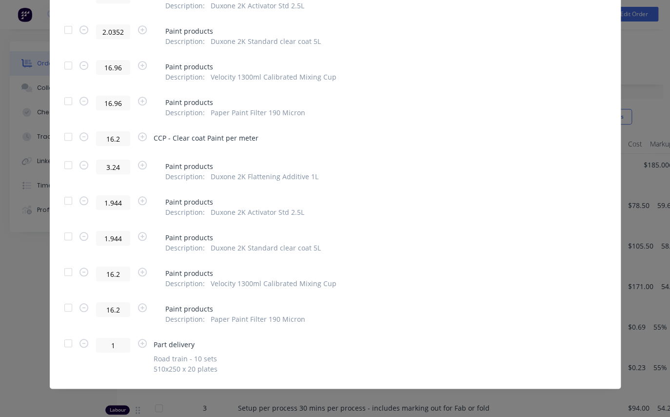
click at [63, 344] on div at bounding box center [69, 343] width 20 height 20
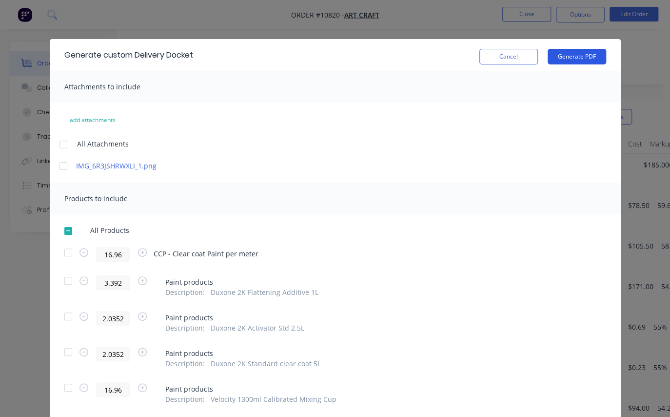
click at [587, 58] on button "Generate PDF" at bounding box center [577, 57] width 59 height 16
click at [509, 57] on button "Cancel" at bounding box center [509, 57] width 59 height 16
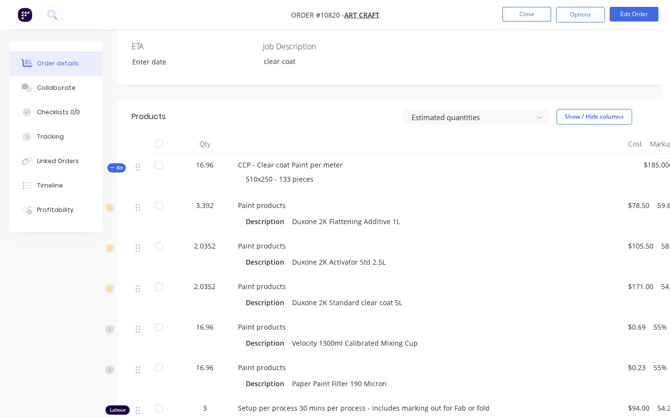
click at [668, 80] on div "Created by [PERSON_NAME] Created [DATE] Required [DATE] Assigned to Add team me…" at bounding box center [393, 409] width 552 height 1280
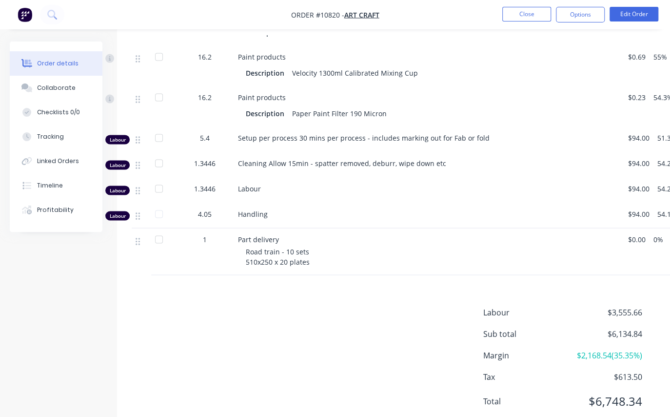
scroll to position [908, 0]
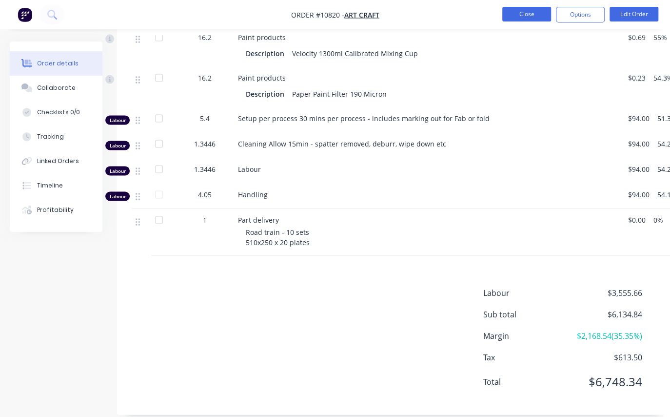
click at [515, 10] on button "Close" at bounding box center [527, 14] width 49 height 15
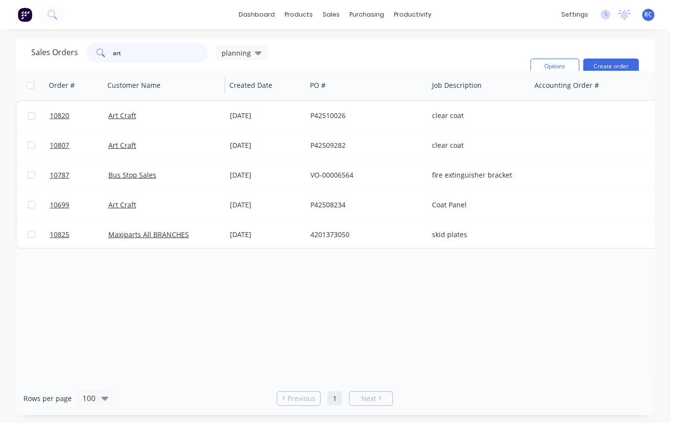
drag, startPoint x: 136, startPoint y: 50, endPoint x: 163, endPoint y: 96, distance: 53.6
click at [88, 57] on div "art" at bounding box center [147, 53] width 122 height 20
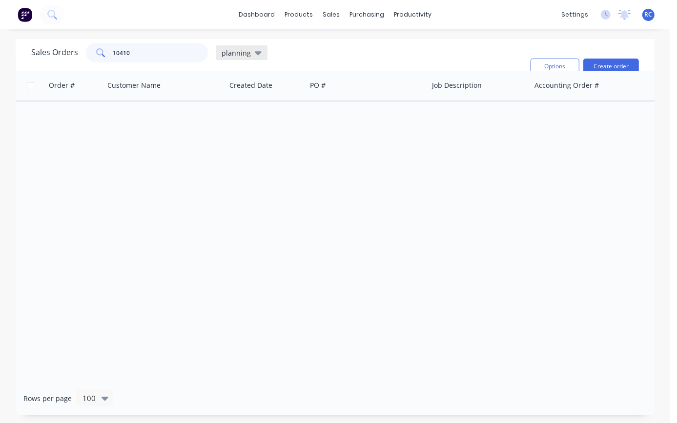
type input "10410"
click at [259, 53] on icon at bounding box center [258, 52] width 7 height 11
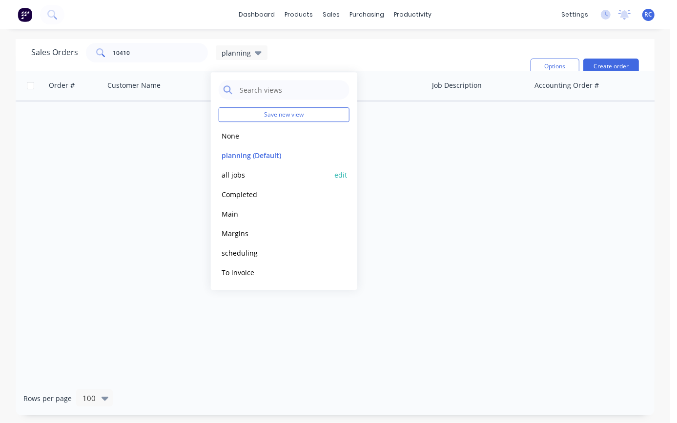
click at [237, 176] on button "all jobs" at bounding box center [274, 174] width 111 height 11
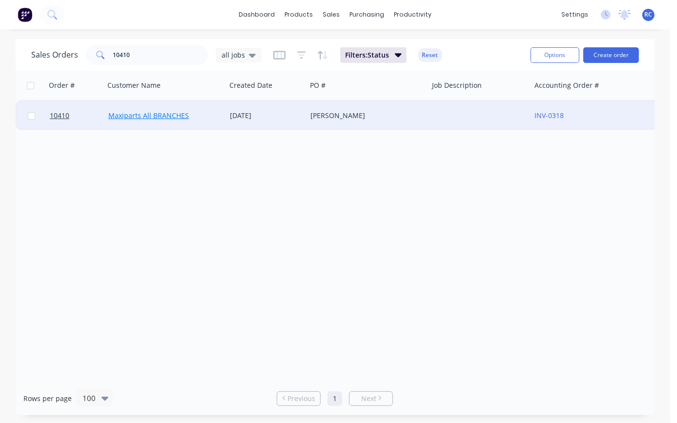
click at [154, 115] on link "Maxiparts All BRANCHES" at bounding box center [148, 115] width 81 height 9
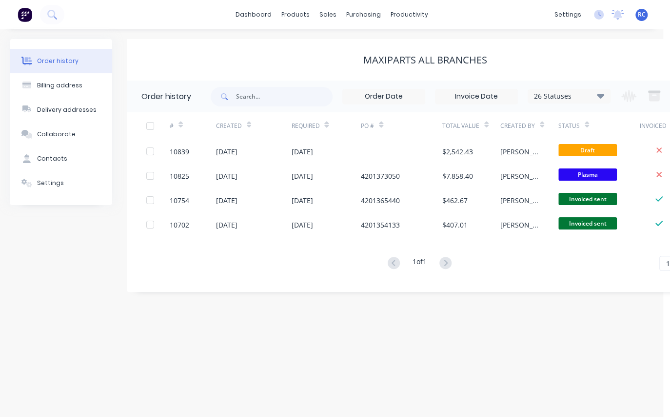
click at [233, 89] on span at bounding box center [223, 97] width 25 height 20
click at [254, 92] on input "text" at bounding box center [284, 97] width 97 height 20
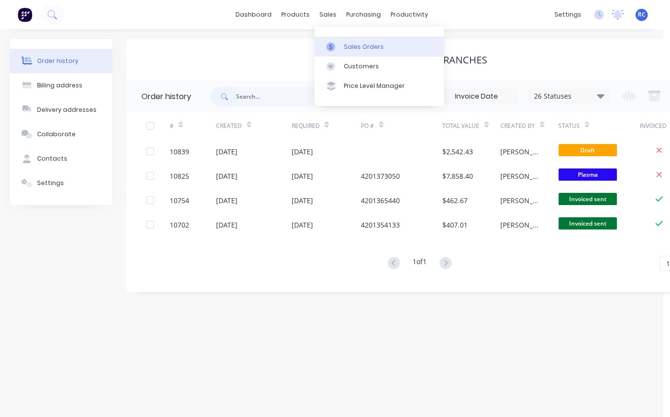
click at [346, 45] on div "Sales Orders" at bounding box center [364, 46] width 40 height 9
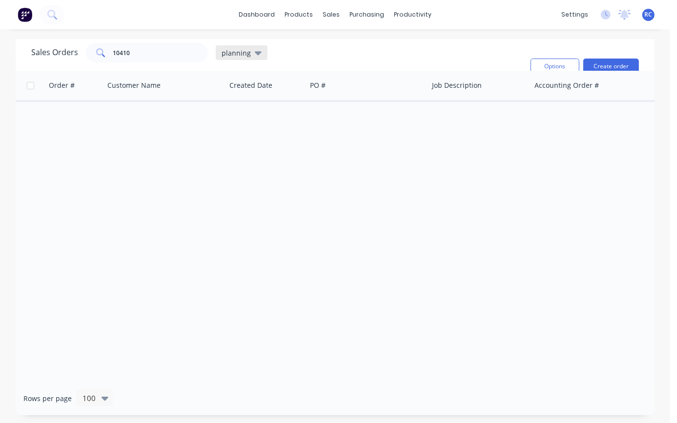
click at [255, 55] on icon at bounding box center [258, 52] width 7 height 11
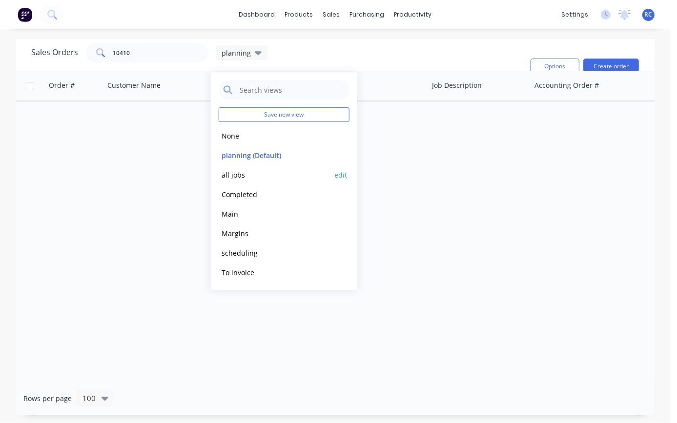
click at [236, 172] on button "all jobs" at bounding box center [274, 174] width 111 height 11
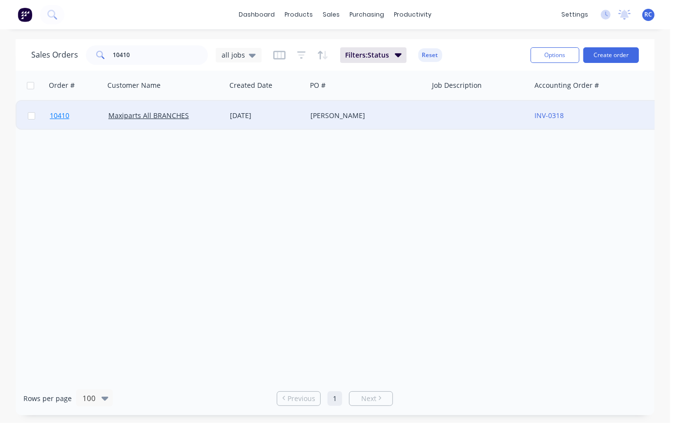
click at [59, 113] on span "10410" at bounding box center [60, 116] width 20 height 10
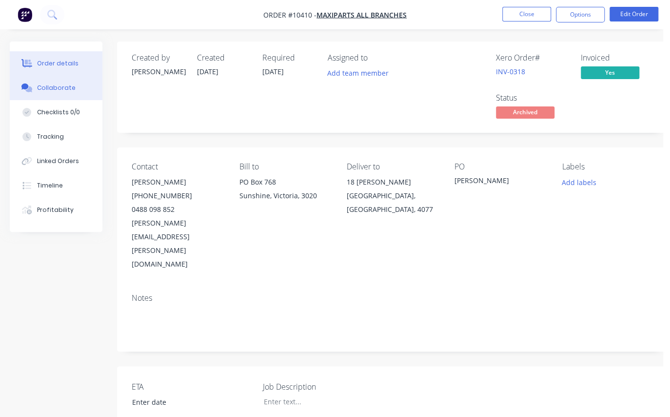
click at [51, 85] on div "Collaborate" at bounding box center [56, 87] width 39 height 9
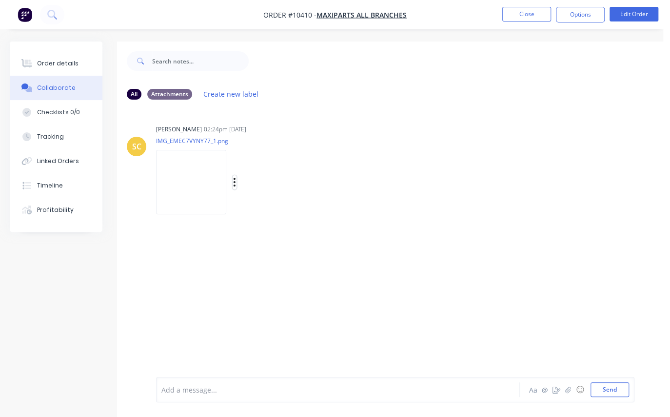
click at [234, 183] on icon "button" at bounding box center [234, 182] width 3 height 11
click at [266, 206] on button "Download" at bounding box center [299, 208] width 110 height 22
